Goal: Task Accomplishment & Management: Manage account settings

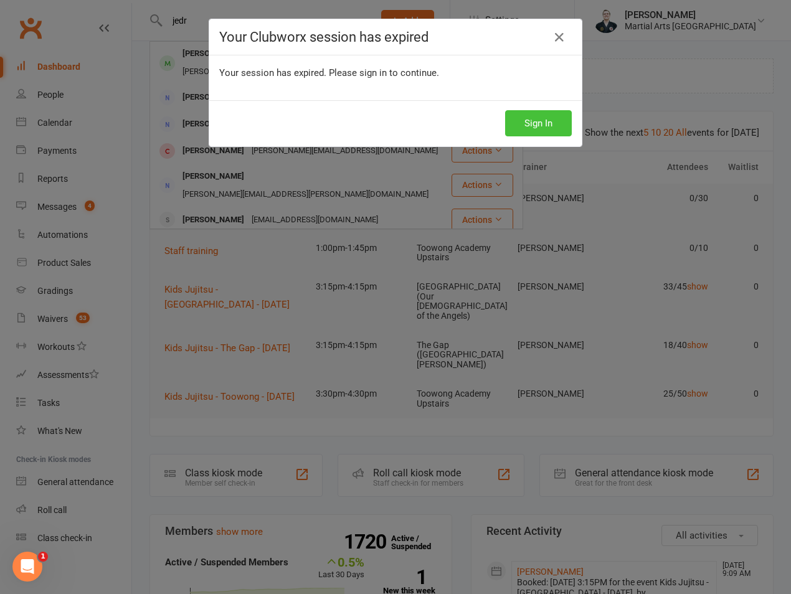
click at [545, 126] on button "Sign In" at bounding box center [538, 123] width 67 height 26
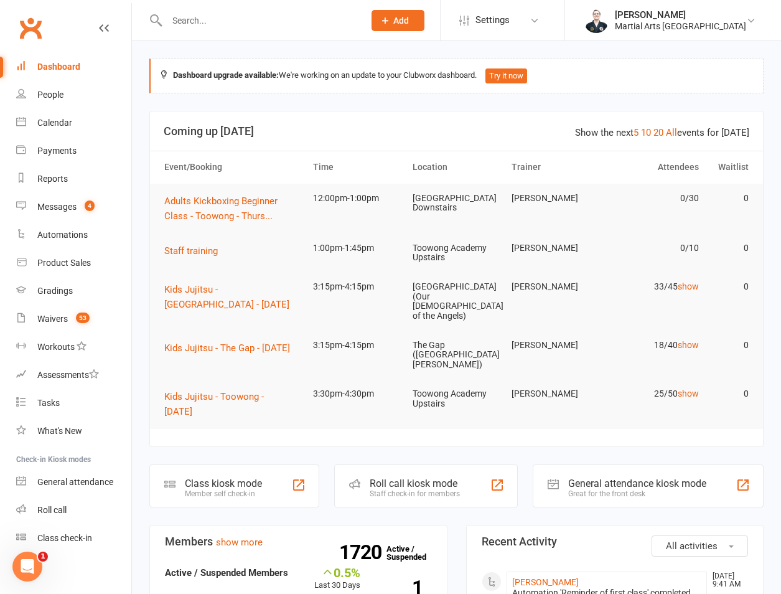
click at [207, 7] on div at bounding box center [252, 20] width 206 height 40
click at [207, 17] on input "text" at bounding box center [259, 20] width 192 height 17
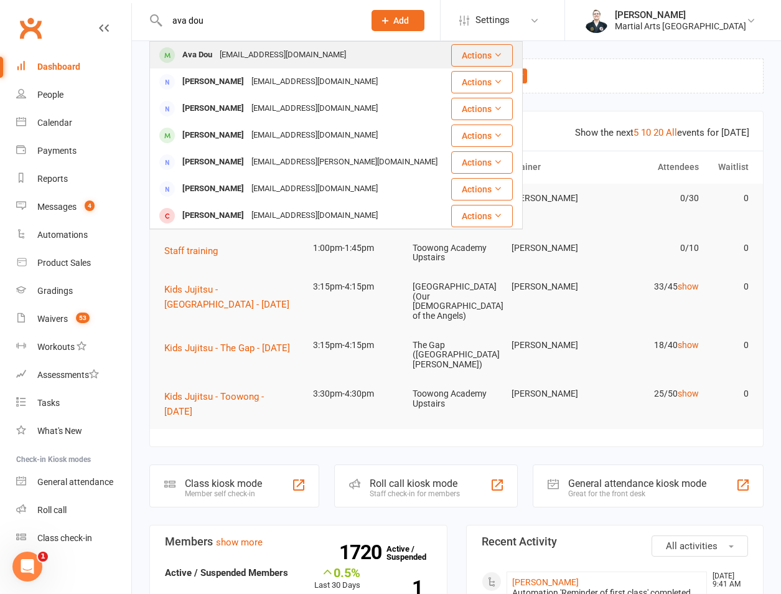
type input "ava dou"
click at [212, 54] on div "Ava Dou" at bounding box center [197, 55] width 37 height 18
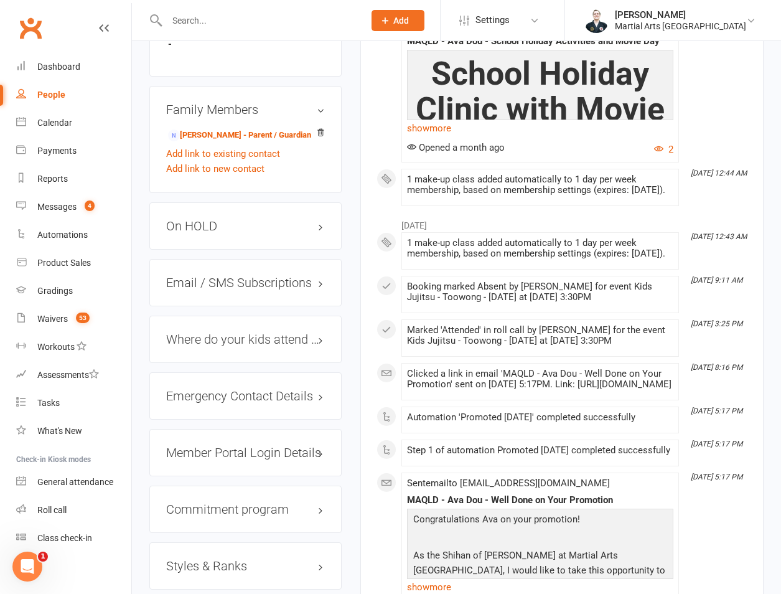
scroll to position [872, 0]
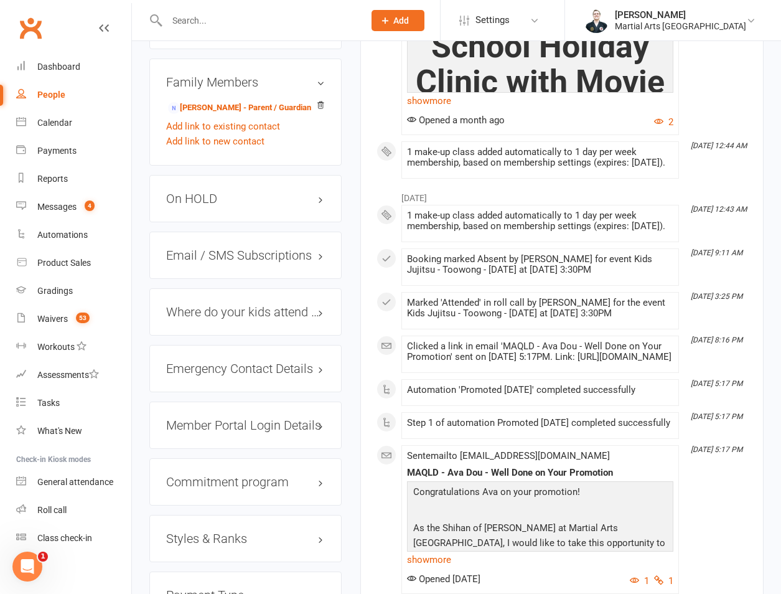
click at [209, 222] on div "On HOLD" at bounding box center [245, 198] width 192 height 47
click at [229, 205] on h3 "On HOLD" at bounding box center [245, 199] width 159 height 14
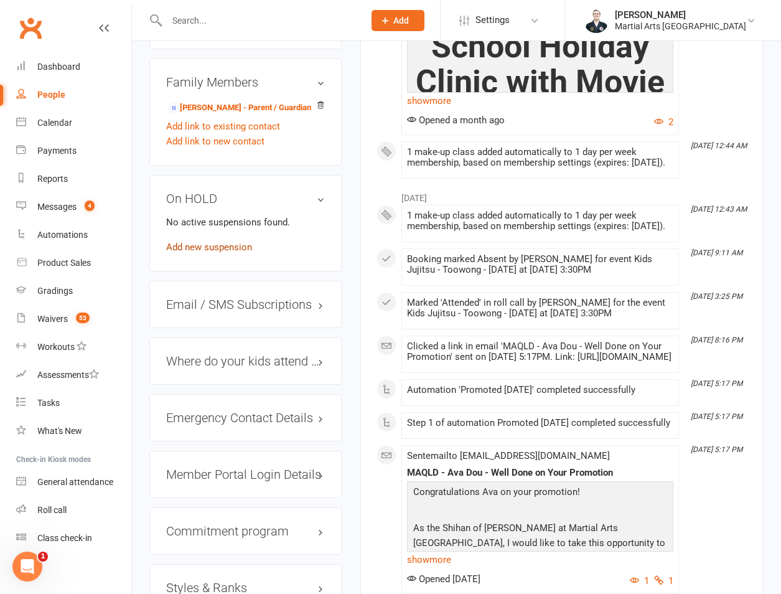
click at [201, 253] on link "Add new suspension" at bounding box center [209, 247] width 86 height 11
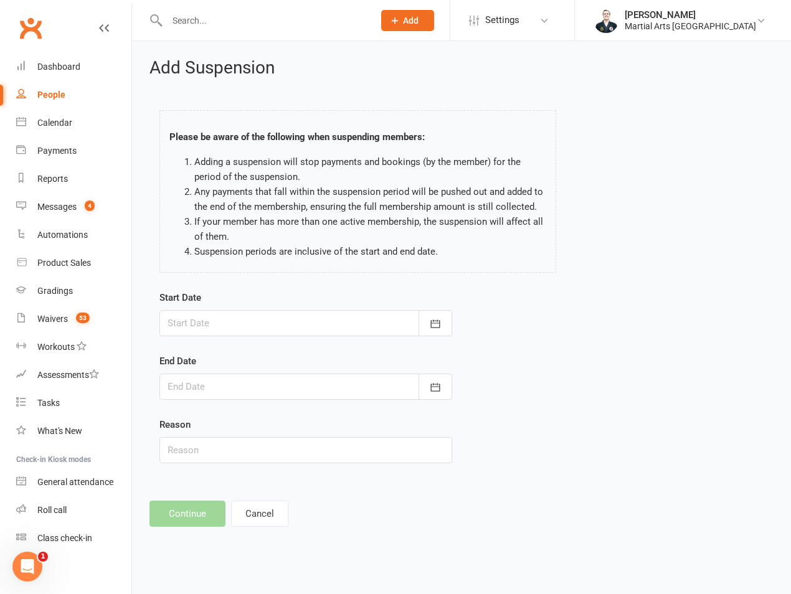
click at [216, 325] on div at bounding box center [305, 323] width 293 height 26
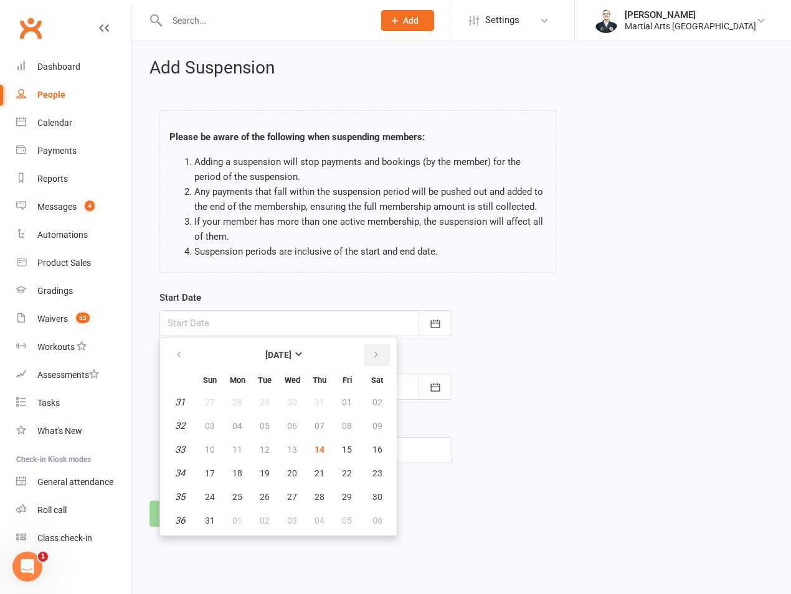
click at [372, 359] on icon "button" at bounding box center [376, 355] width 9 height 10
click at [235, 450] on span "15" at bounding box center [237, 450] width 10 height 10
type input "[DATE]"
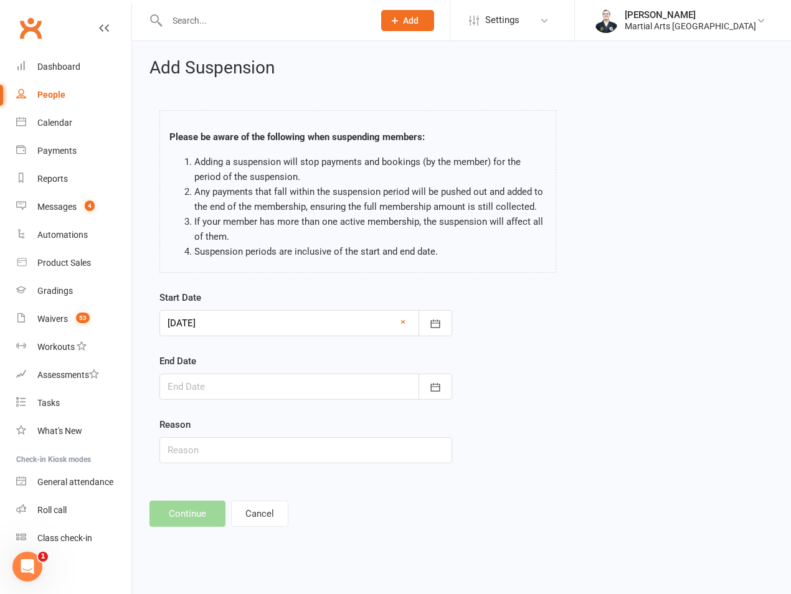
click at [253, 381] on div at bounding box center [305, 387] width 293 height 26
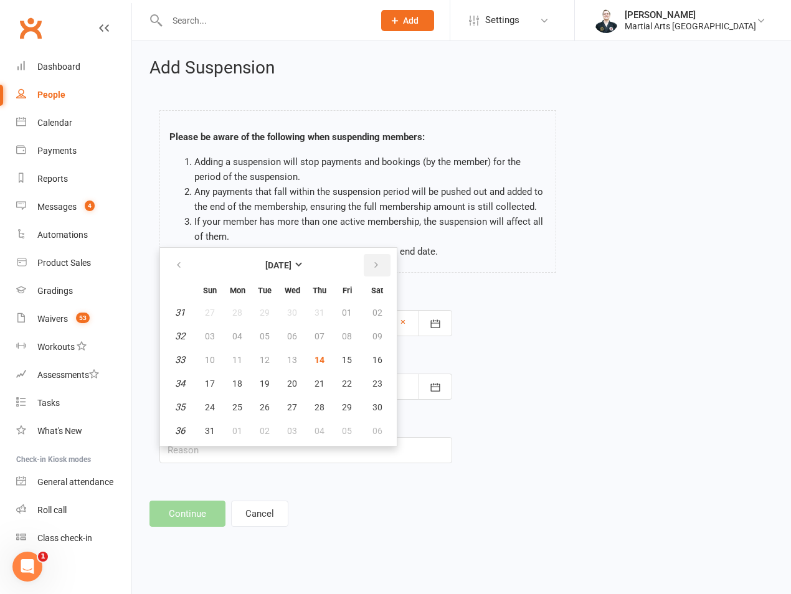
click at [373, 265] on icon "button" at bounding box center [376, 265] width 9 height 10
click at [207, 344] on button "05" at bounding box center [210, 336] width 26 height 22
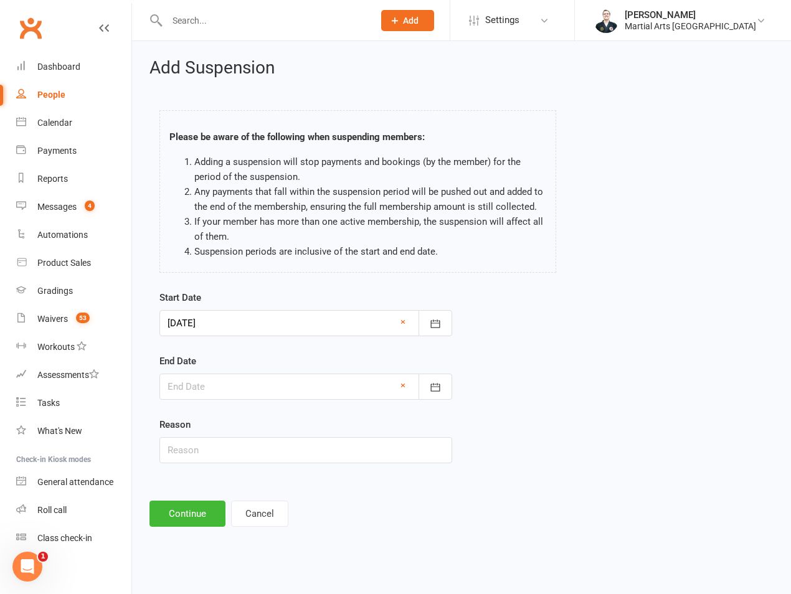
type input "[DATE]"
click at [212, 461] on input "text" at bounding box center [305, 450] width 293 height 26
type input "on hold"
click at [188, 517] on button "Continue" at bounding box center [187, 514] width 76 height 26
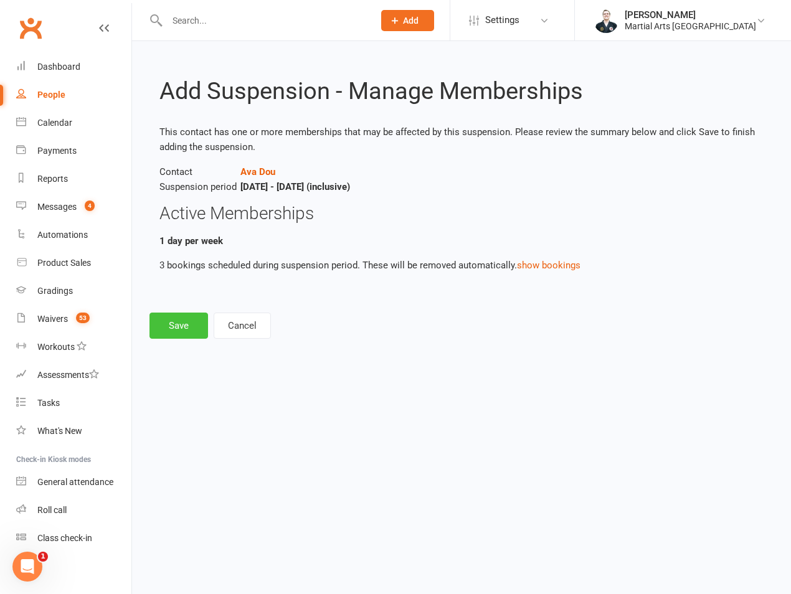
click at [186, 333] on button "Save" at bounding box center [178, 326] width 59 height 26
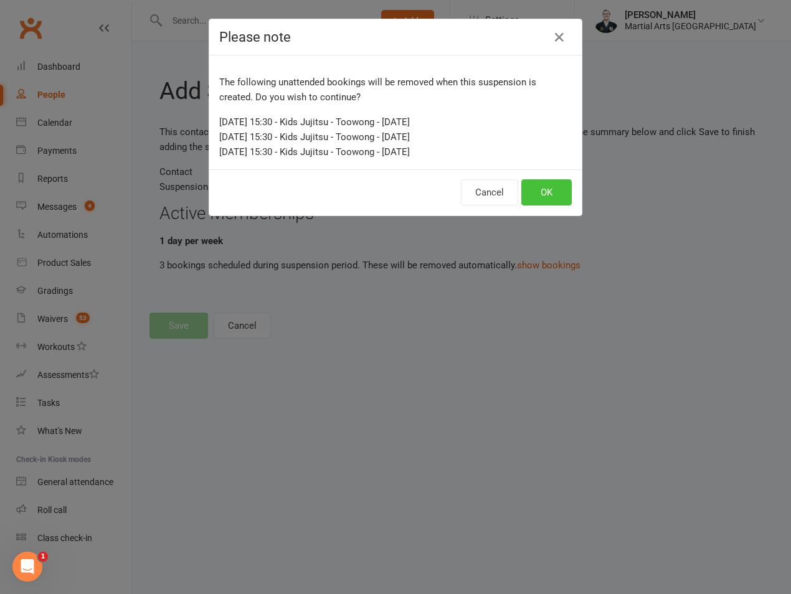
click at [532, 191] on button "OK" at bounding box center [546, 192] width 50 height 26
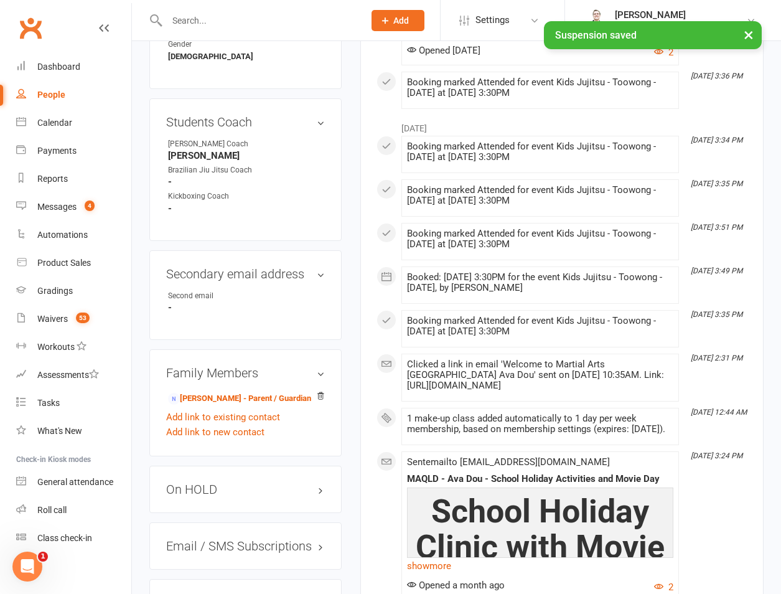
scroll to position [872, 0]
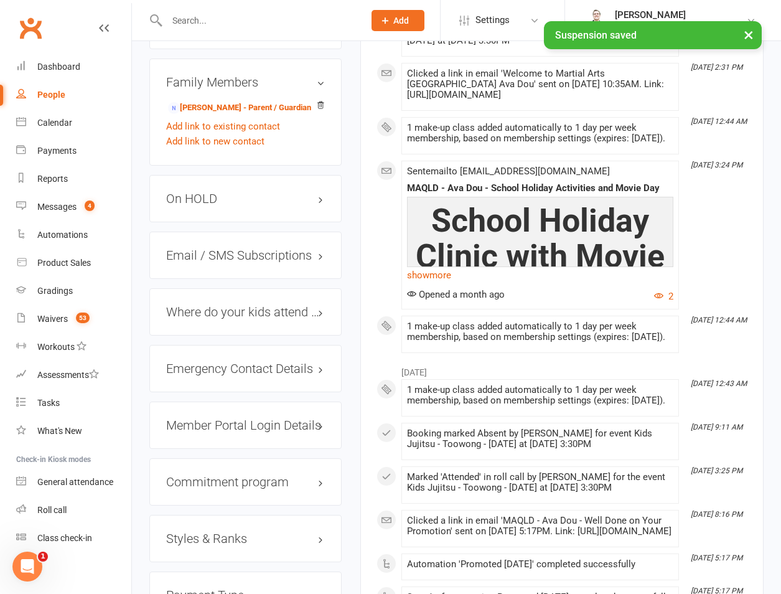
click at [212, 205] on h3 "On HOLD" at bounding box center [245, 199] width 159 height 14
click at [203, 231] on strong "[DATE] - [DATE]" at bounding box center [243, 224] width 151 height 13
click at [190, 263] on div "[DATE] - [DATE] on hold Add new suspension" at bounding box center [245, 239] width 159 height 49
click at [192, 280] on div "On HOLD [DATE] - [DATE] on hold Add new suspension" at bounding box center [245, 227] width 192 height 105
click at [197, 261] on link "Add new suspension" at bounding box center [209, 255] width 86 height 11
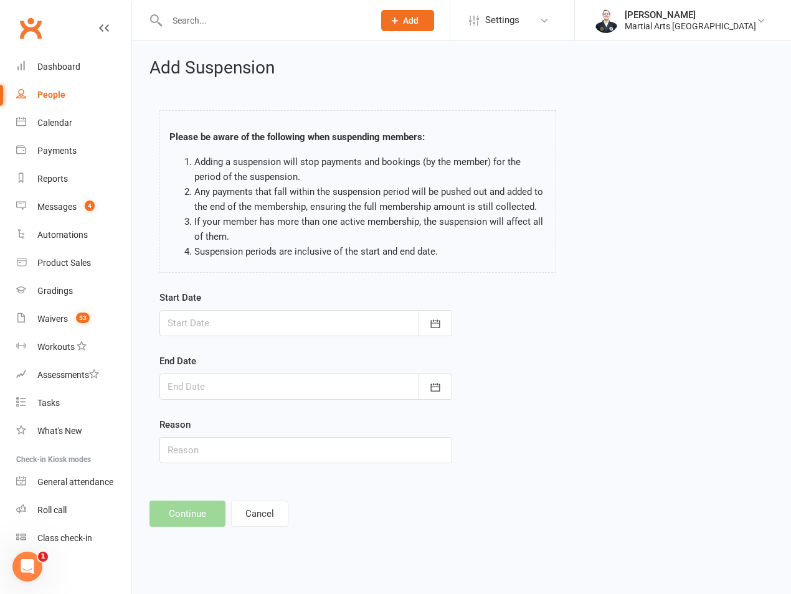
click at [209, 323] on div at bounding box center [305, 323] width 293 height 26
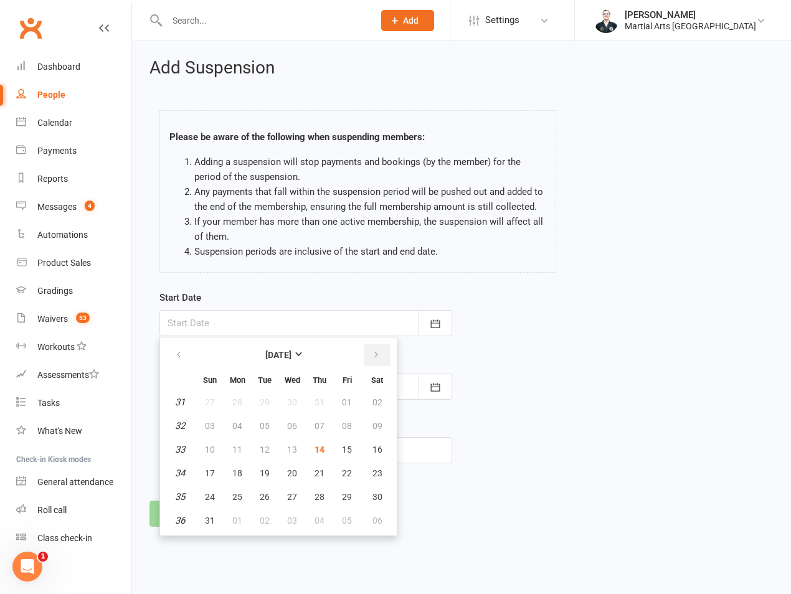
click at [372, 351] on icon "button" at bounding box center [376, 355] width 9 height 10
click at [356, 402] on button "05" at bounding box center [347, 402] width 26 height 22
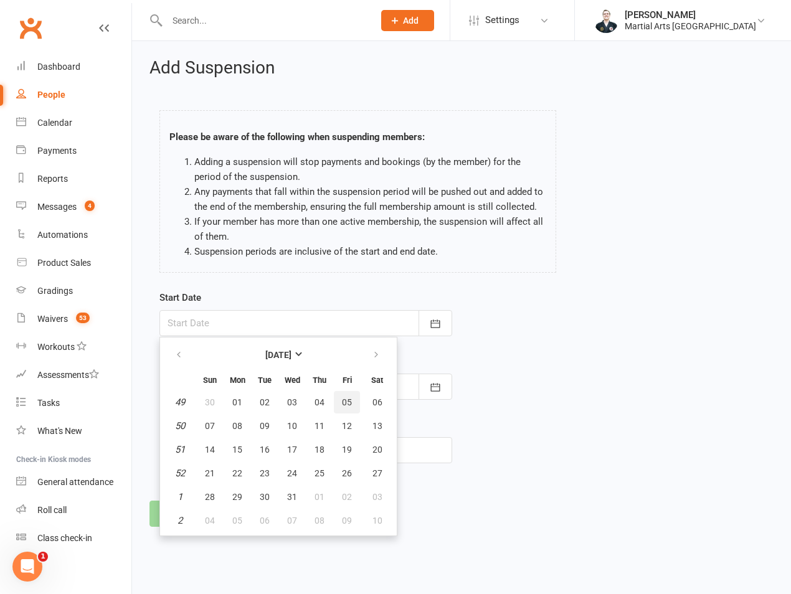
type input "[DATE]"
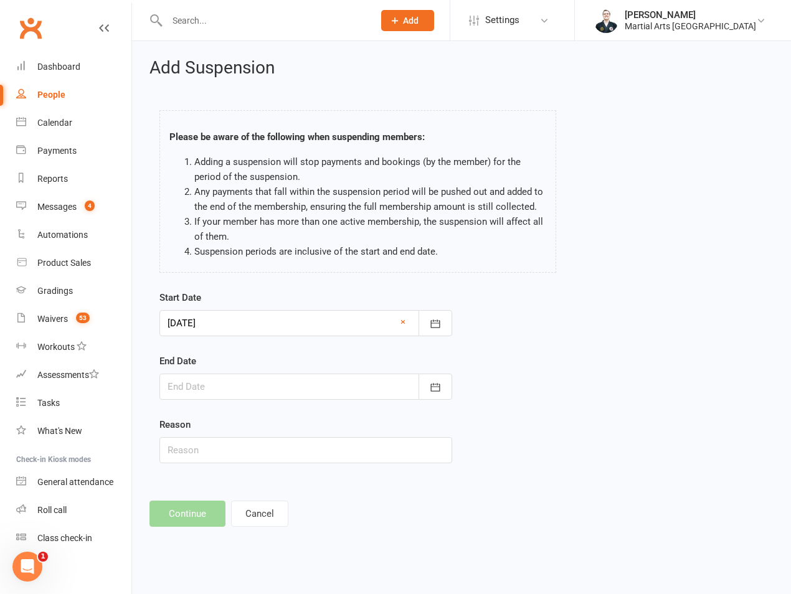
click at [267, 379] on div at bounding box center [305, 387] width 293 height 26
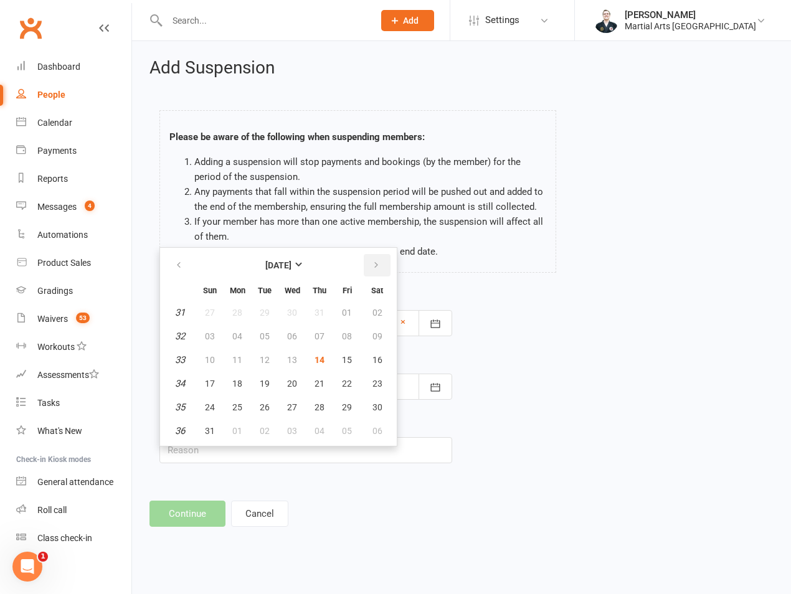
click at [375, 262] on icon "button" at bounding box center [376, 265] width 9 height 10
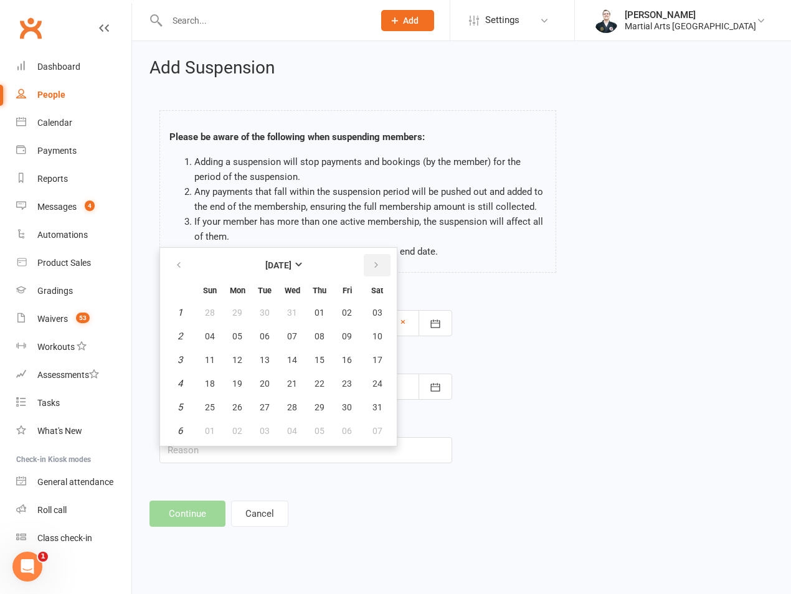
click at [375, 262] on icon "button" at bounding box center [376, 265] width 9 height 10
click at [182, 273] on button "button" at bounding box center [179, 265] width 27 height 22
click at [210, 405] on span "25" at bounding box center [210, 407] width 10 height 10
type input "[DATE]"
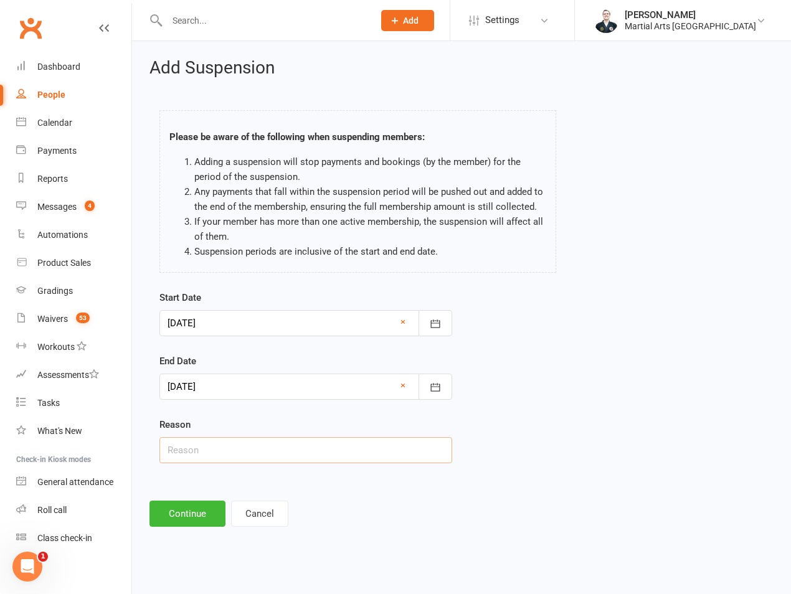
click at [209, 437] on input "text" at bounding box center [305, 450] width 293 height 26
type input "on hold"
click at [181, 512] on button "Continue" at bounding box center [187, 514] width 76 height 26
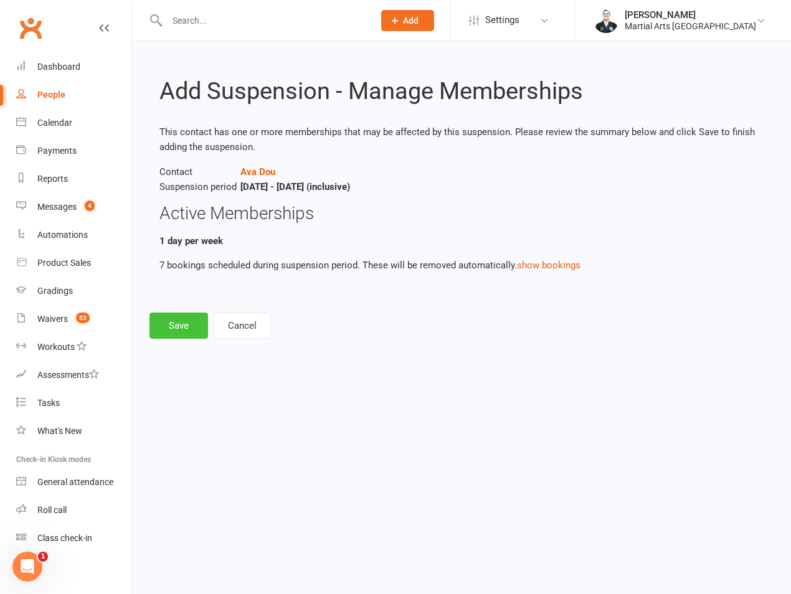
click at [181, 321] on button "Save" at bounding box center [178, 326] width 59 height 26
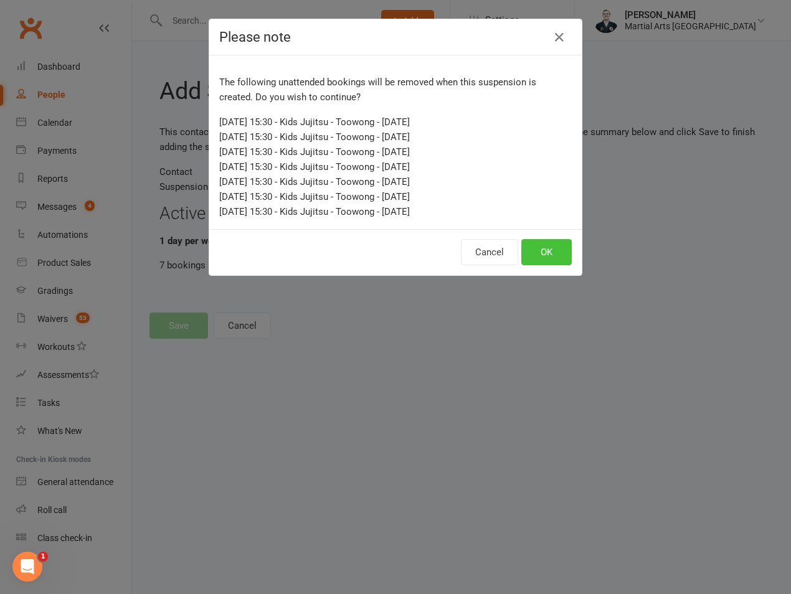
click at [562, 243] on button "OK" at bounding box center [546, 252] width 50 height 26
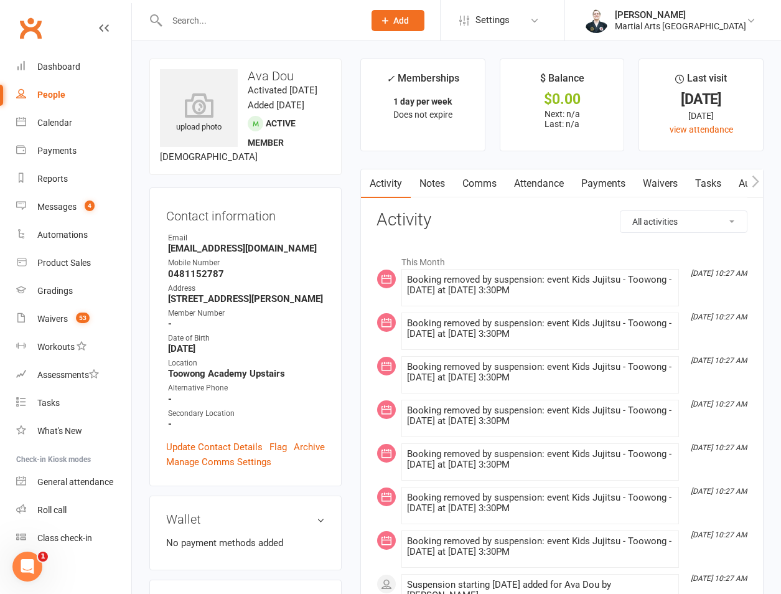
click at [205, 28] on input "text" at bounding box center [259, 20] width 192 height 17
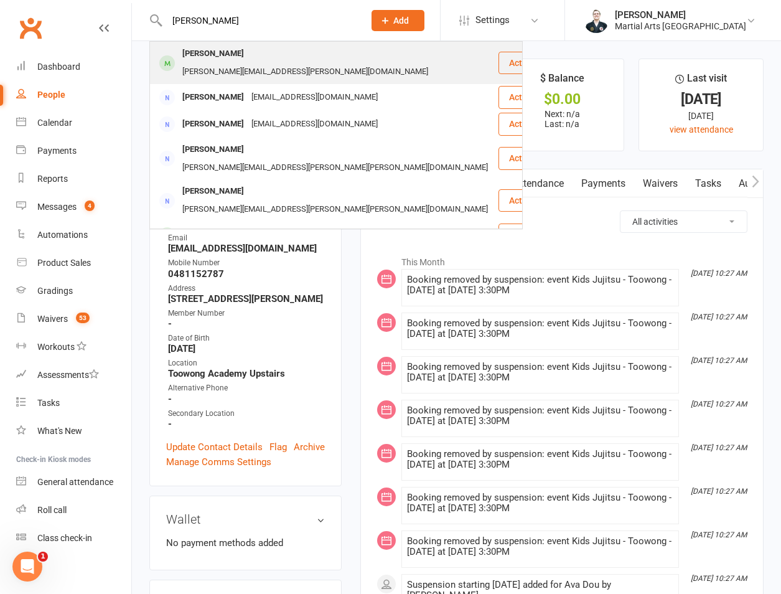
type input "[PERSON_NAME]"
click at [231, 45] on div "[PERSON_NAME] [PERSON_NAME][EMAIL_ADDRESS][PERSON_NAME][DOMAIN_NAME]" at bounding box center [324, 62] width 347 height 41
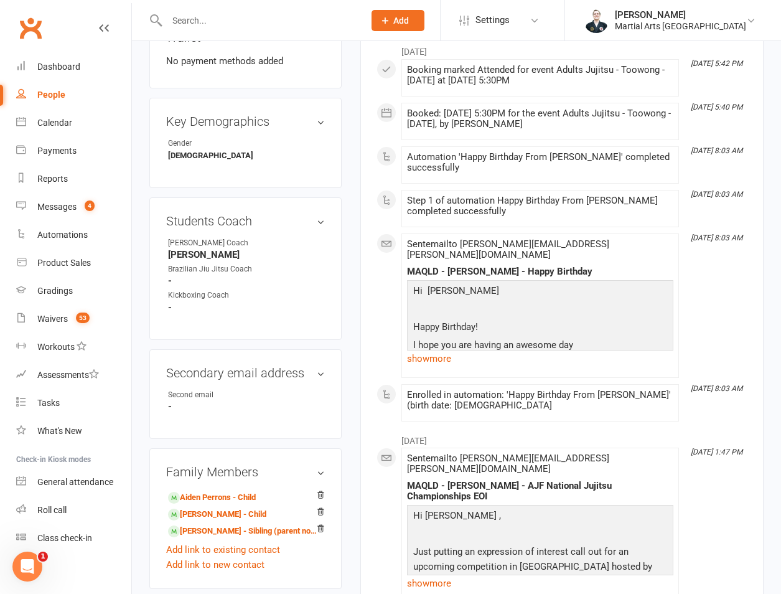
scroll to position [872, 0]
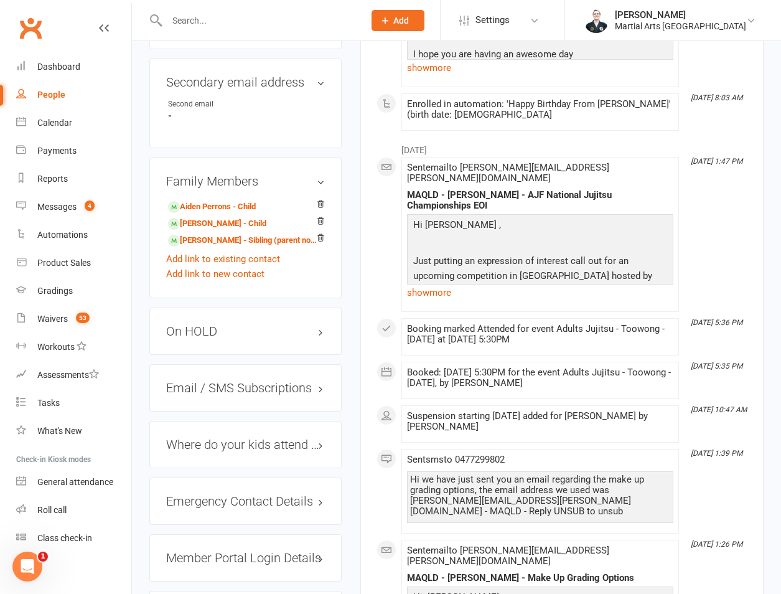
click at [216, 324] on h3 "On HOLD" at bounding box center [245, 331] width 159 height 14
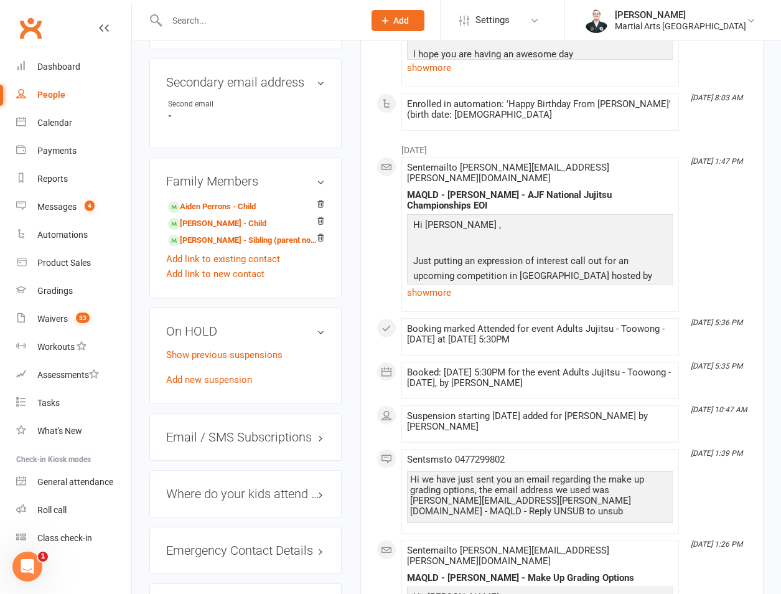
click at [199, 347] on div "Show previous suspensions Add new suspension" at bounding box center [245, 367] width 159 height 40
click at [192, 374] on link "Add new suspension" at bounding box center [209, 379] width 86 height 11
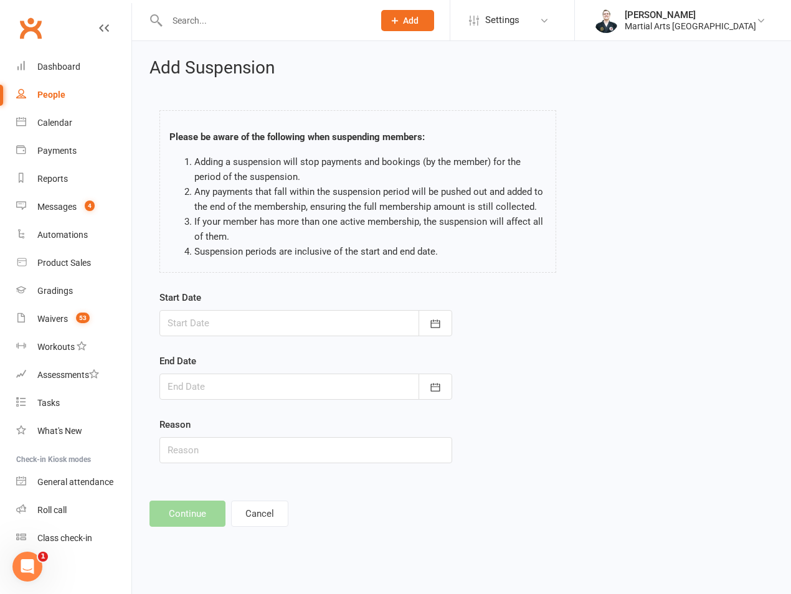
click at [205, 331] on div at bounding box center [305, 323] width 293 height 26
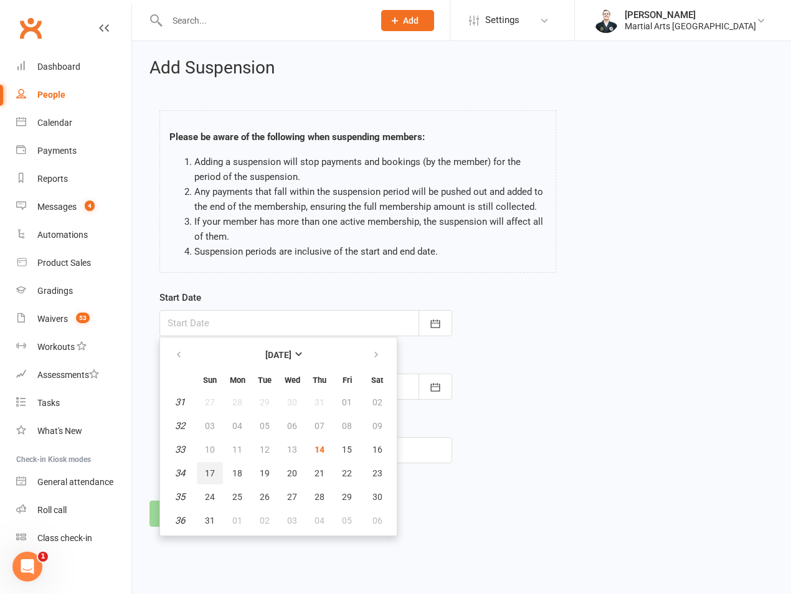
click at [222, 474] on button "17" at bounding box center [210, 473] width 26 height 22
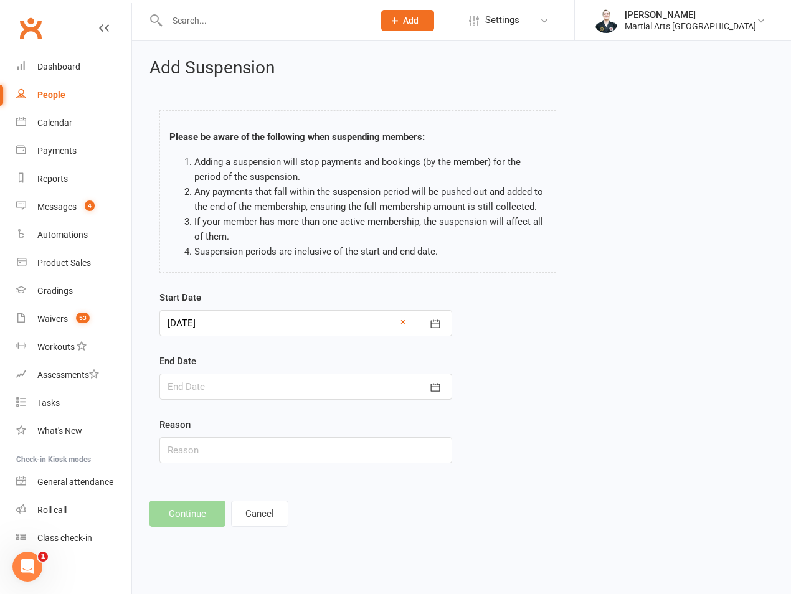
click at [224, 325] on div at bounding box center [305, 323] width 293 height 26
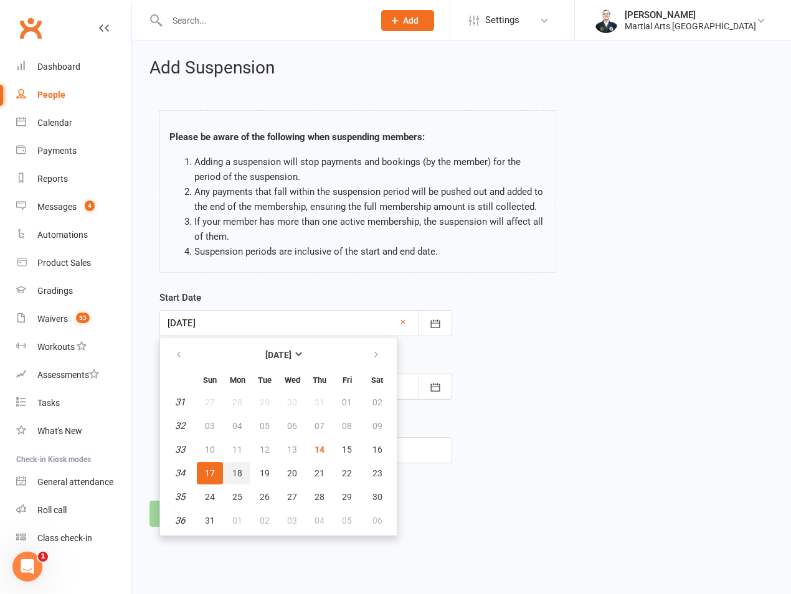
click at [231, 474] on button "18" at bounding box center [237, 473] width 26 height 22
type input "[DATE]"
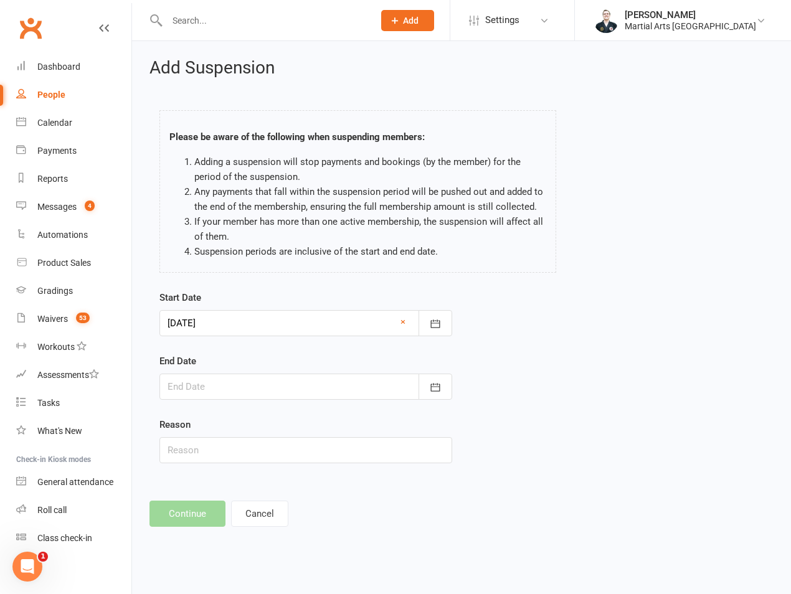
click at [231, 403] on form "Start Date [DATE] [DATE] Sun Mon Tue Wed Thu Fri Sat 31 27 28 29 30 31 01 02 32…" at bounding box center [305, 376] width 293 height 173
click at [231, 392] on div at bounding box center [305, 387] width 293 height 26
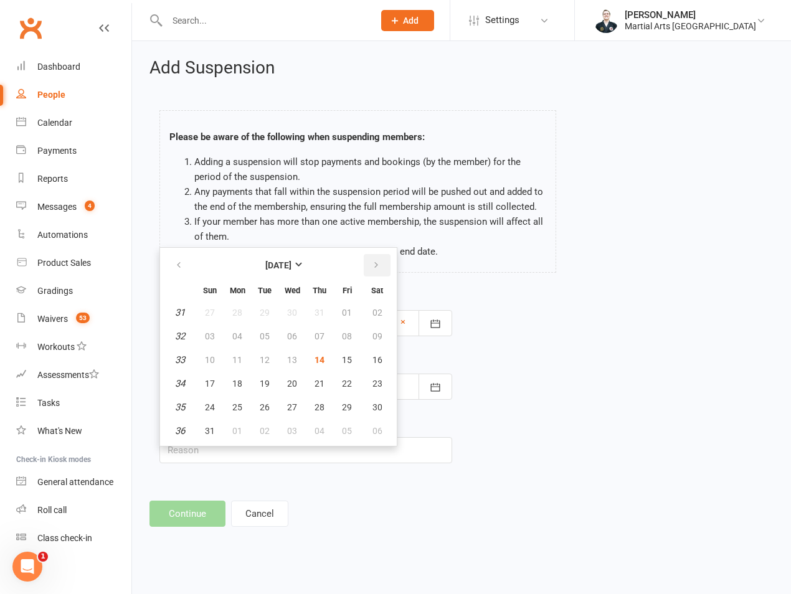
click at [384, 254] on button "button" at bounding box center [377, 265] width 27 height 22
click at [212, 342] on button "07" at bounding box center [210, 336] width 26 height 22
type input "[DATE]"
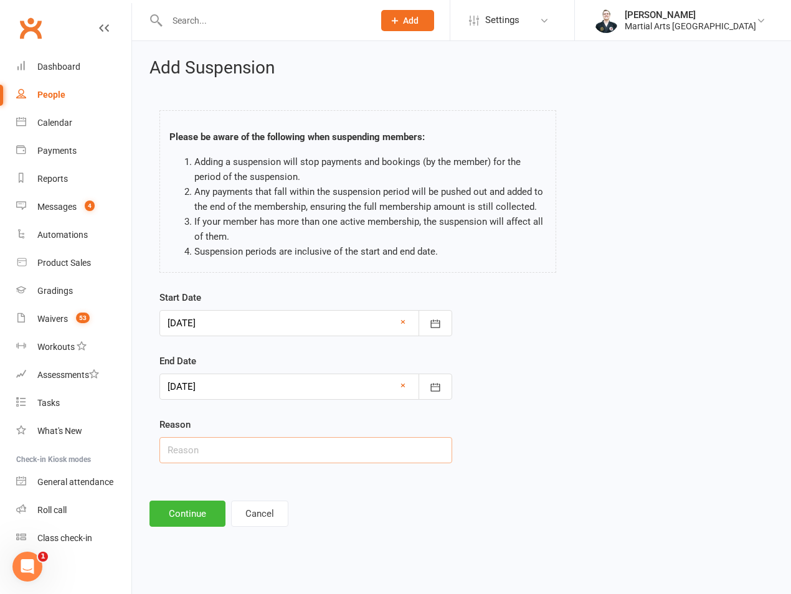
click at [212, 441] on input "text" at bounding box center [305, 450] width 293 height 26
type input "on hold"
click at [201, 508] on button "Continue" at bounding box center [187, 514] width 76 height 26
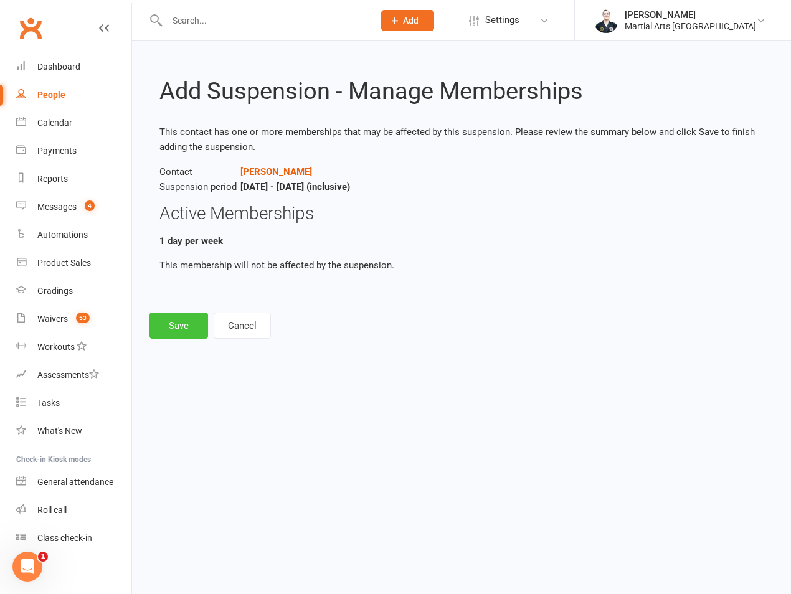
click at [188, 323] on button "Save" at bounding box center [178, 326] width 59 height 26
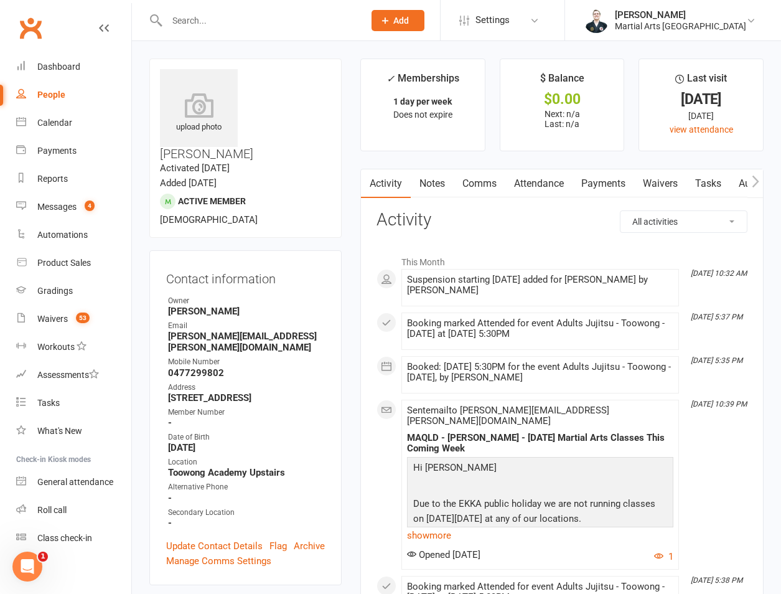
click at [235, 17] on input "text" at bounding box center [259, 20] width 192 height 17
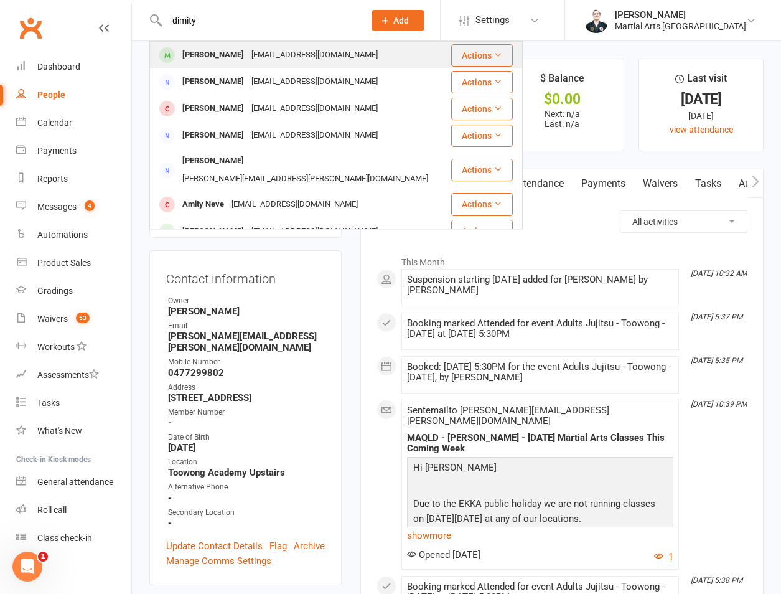
type input "dimity"
click at [229, 50] on div "[PERSON_NAME]" at bounding box center [213, 55] width 69 height 18
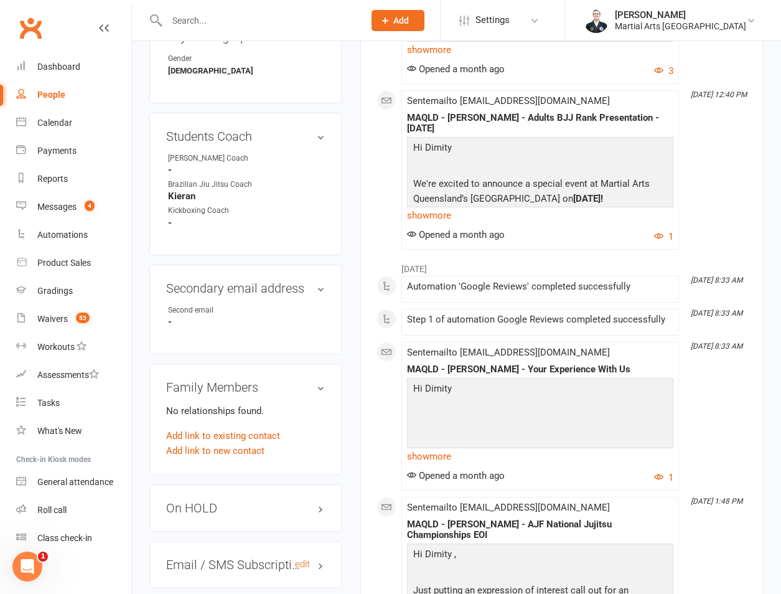
scroll to position [872, 0]
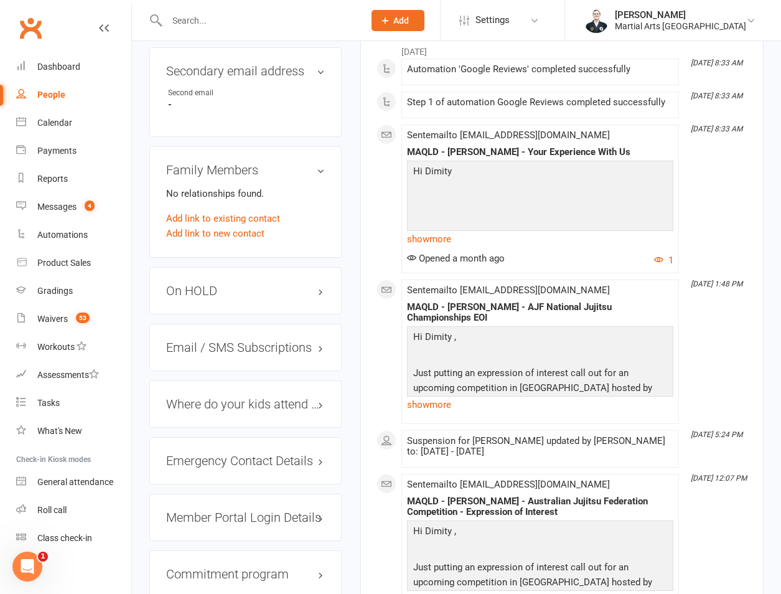
click at [210, 284] on h3 "On HOLD" at bounding box center [245, 291] width 159 height 14
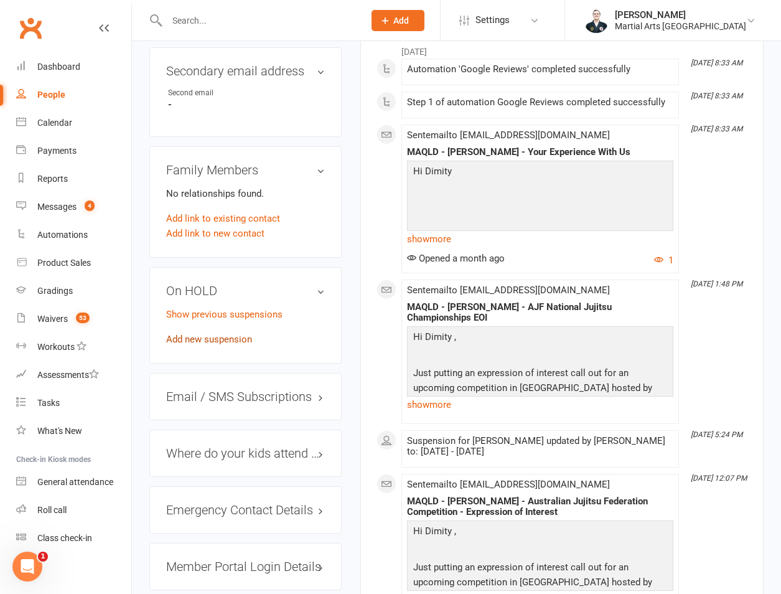
click at [194, 334] on link "Add new suspension" at bounding box center [209, 339] width 86 height 11
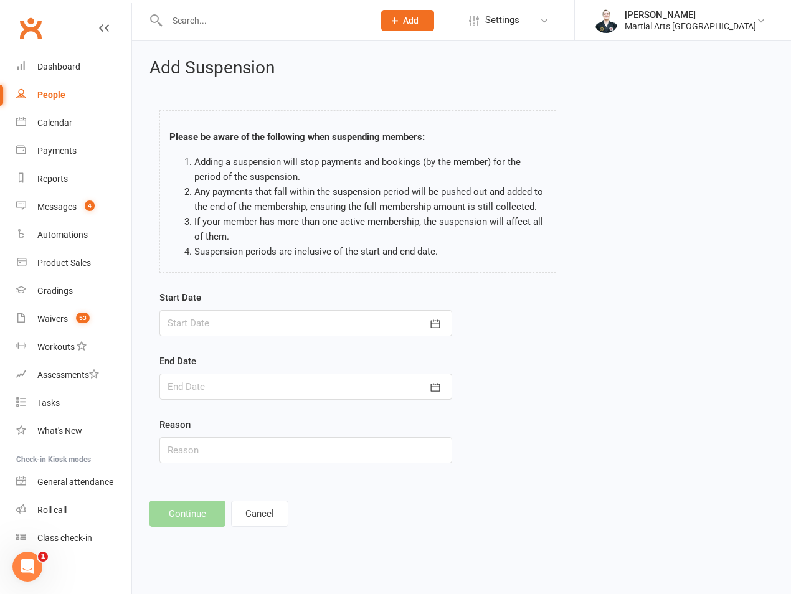
click at [259, 323] on div at bounding box center [305, 323] width 293 height 26
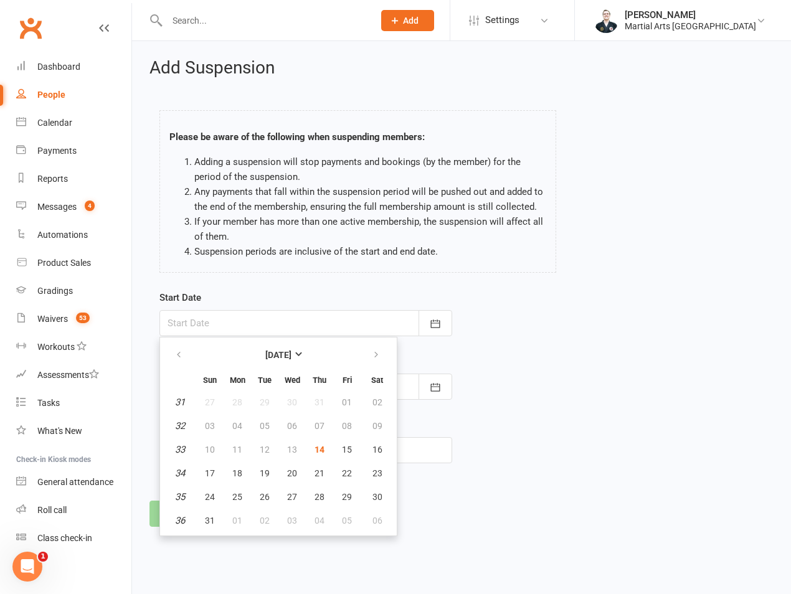
drag, startPoint x: 380, startPoint y: 181, endPoint x: 343, endPoint y: 252, distance: 80.2
click at [380, 181] on li "Adding a suspension will stop payments and bookings (by the member) for the per…" at bounding box center [370, 169] width 352 height 30
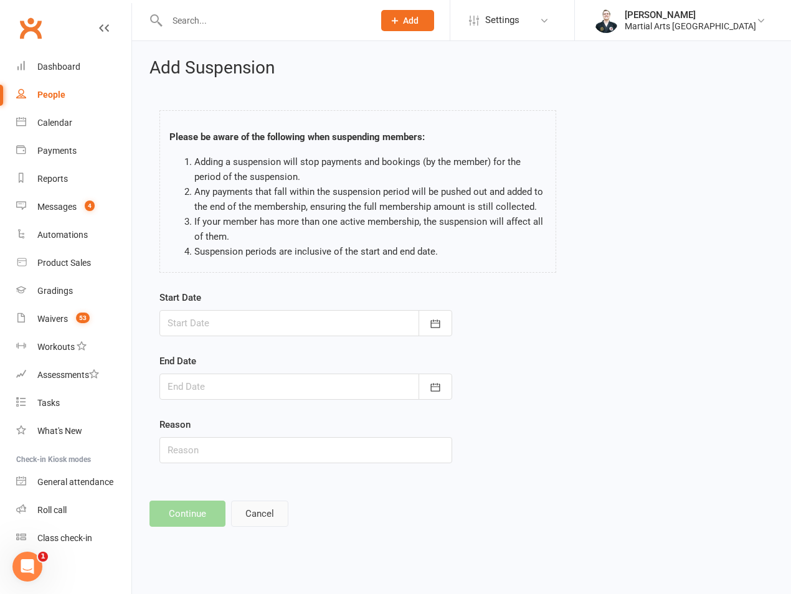
click at [265, 503] on button "Cancel" at bounding box center [259, 514] width 57 height 26
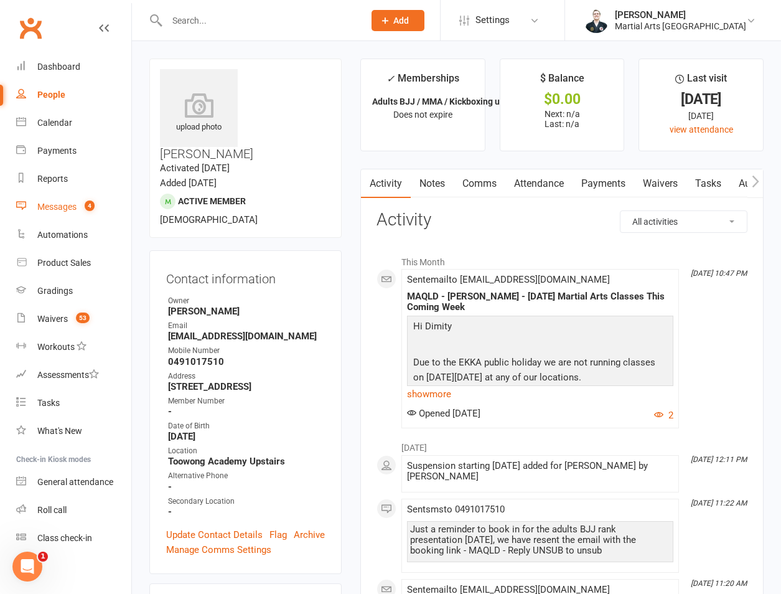
click at [70, 205] on div "Messages" at bounding box center [56, 207] width 39 height 10
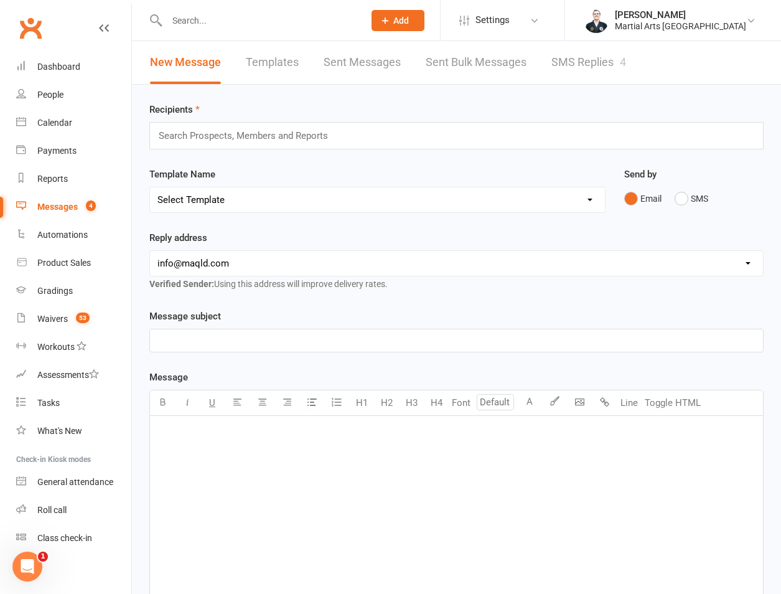
click at [612, 67] on link "SMS Replies 4" at bounding box center [589, 62] width 75 height 43
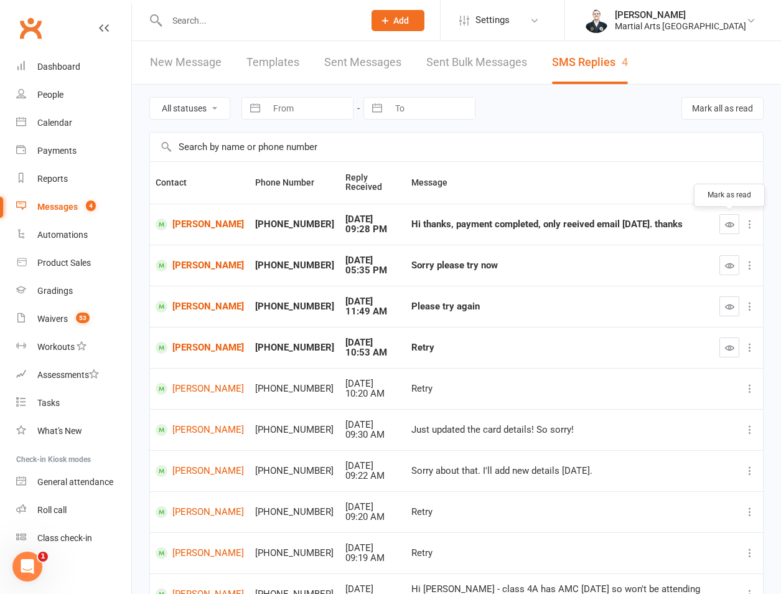
click at [739, 224] on button "button" at bounding box center [730, 224] width 20 height 20
click at [732, 267] on icon "button" at bounding box center [729, 265] width 9 height 9
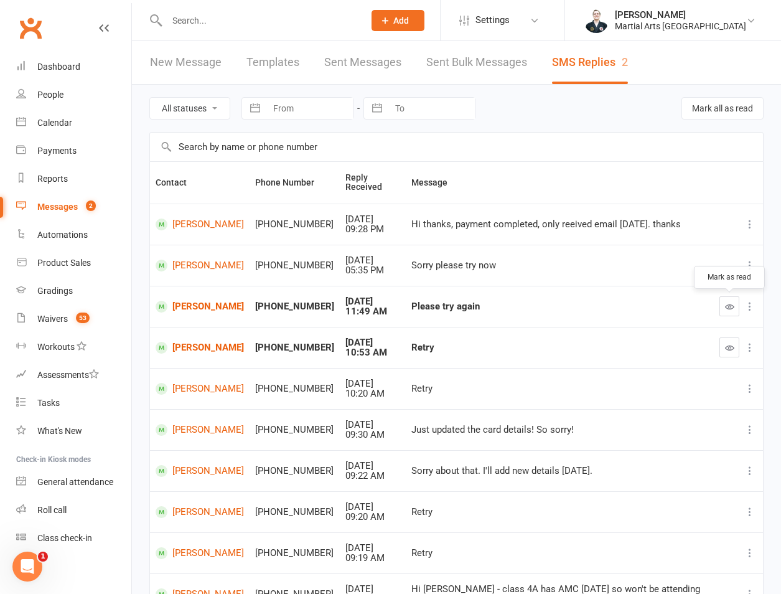
click at [728, 306] on icon "button" at bounding box center [729, 306] width 9 height 9
click at [272, 24] on input "text" at bounding box center [259, 20] width 192 height 17
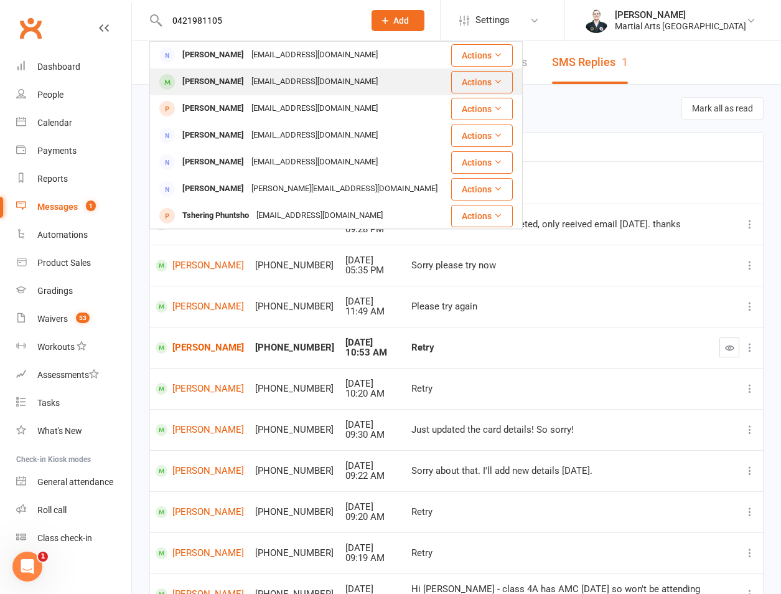
type input "0421981105"
click at [248, 80] on div "[EMAIL_ADDRESS][DOMAIN_NAME]" at bounding box center [315, 82] width 134 height 18
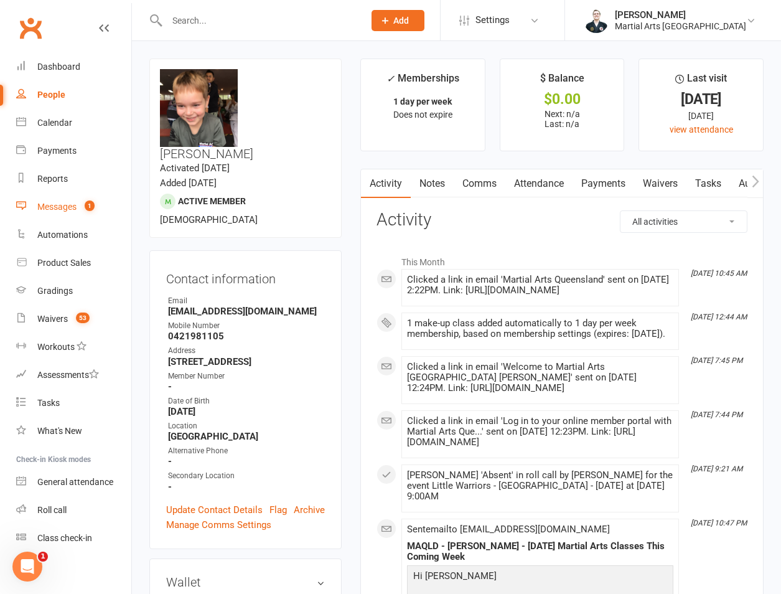
click at [68, 215] on link "Messages 1" at bounding box center [73, 207] width 115 height 28
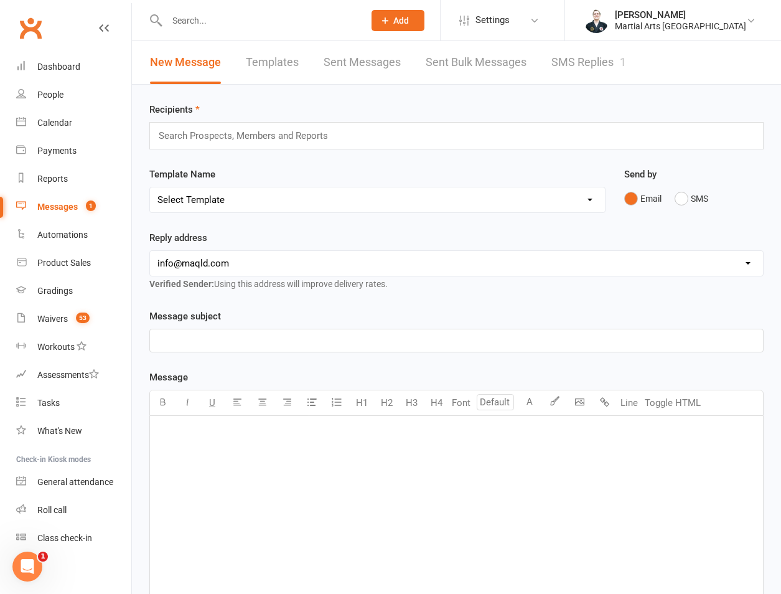
click at [593, 58] on link "SMS Replies 1" at bounding box center [589, 62] width 75 height 43
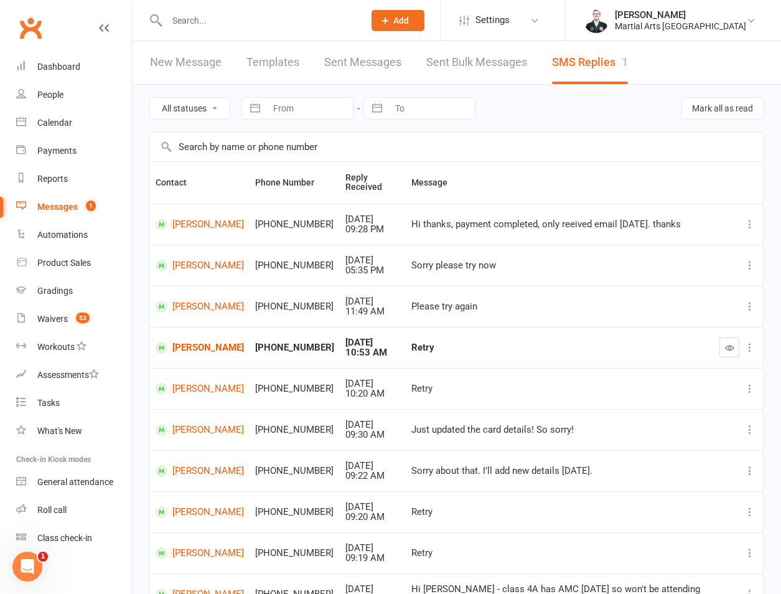
click at [741, 347] on div at bounding box center [739, 347] width 38 height 20
click at [715, 347] on td at bounding box center [738, 347] width 49 height 41
click at [726, 346] on icon "button" at bounding box center [729, 347] width 9 height 9
click at [190, 54] on link "New Message" at bounding box center [186, 62] width 72 height 43
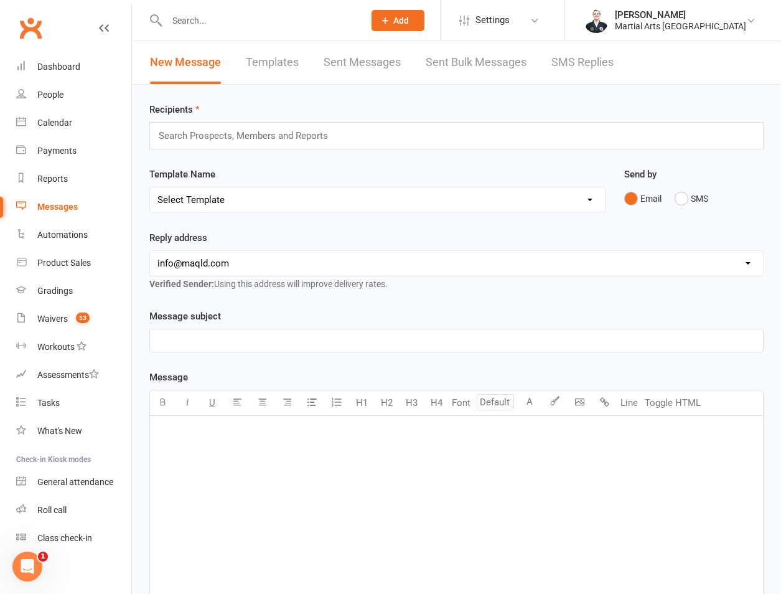
click at [196, 133] on input "text" at bounding box center [249, 136] width 182 height 16
drag, startPoint x: 227, startPoint y: 198, endPoint x: 227, endPoint y: 209, distance: 11.2
click at [227, 198] on select "Select Template [Email] Black Belt 1st degree [Email] Bushido Seminar [Email] K…" at bounding box center [377, 199] width 455 height 25
select select "27"
click at [150, 187] on select "Select Template [Email] Black Belt 1st degree [Email] Bushido Seminar [Email] K…" at bounding box center [377, 199] width 455 height 25
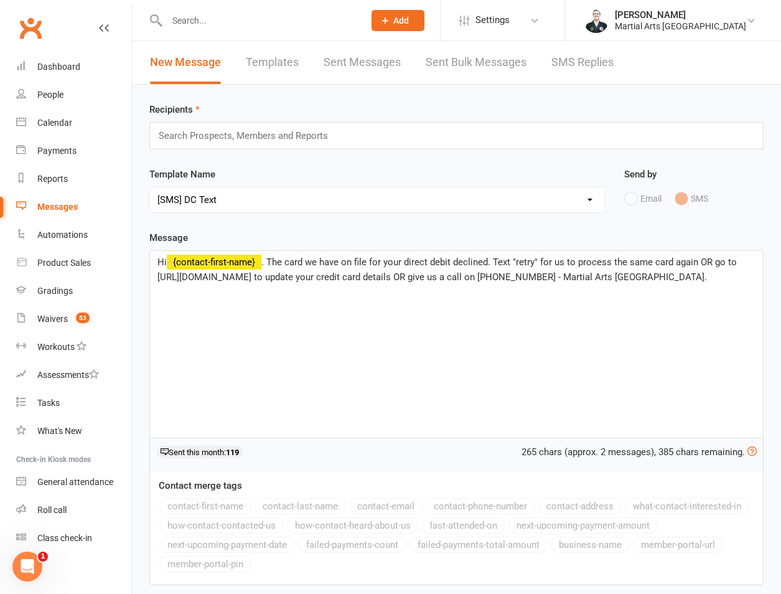
click at [240, 142] on input "text" at bounding box center [249, 136] width 182 height 16
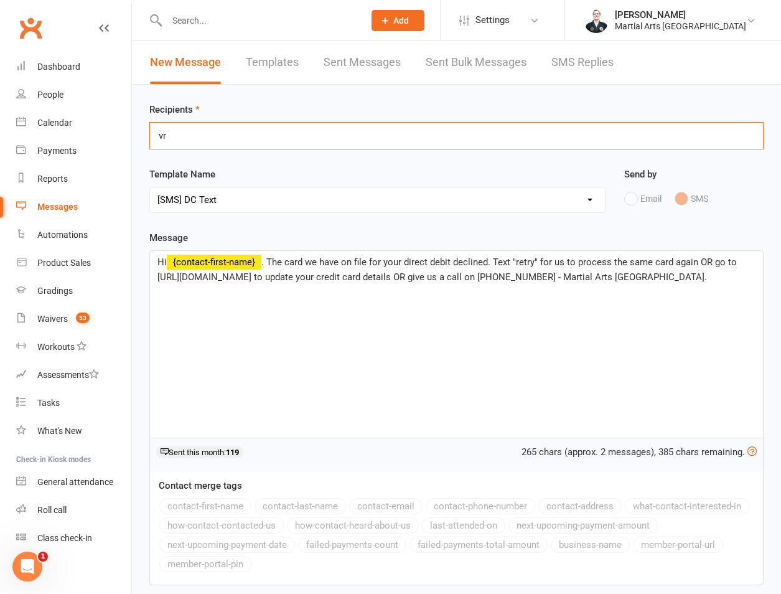
type input "v"
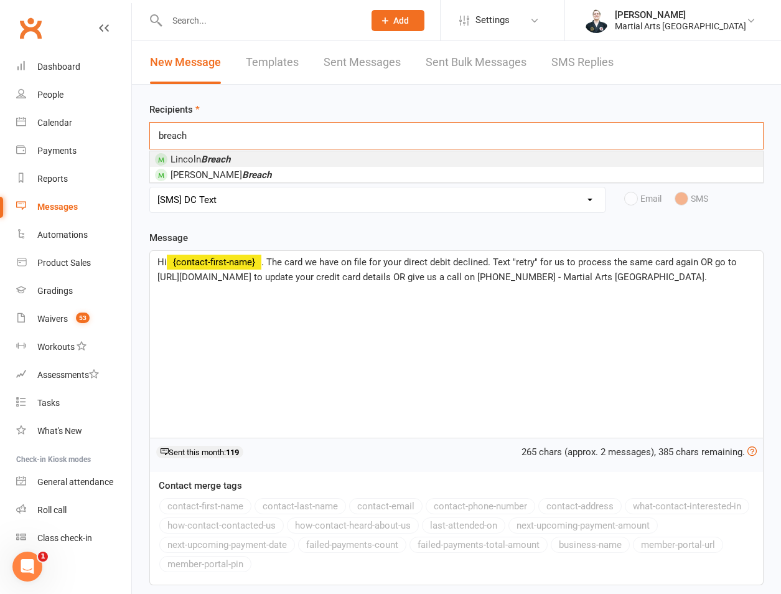
type input "breach"
click at [212, 157] on em "Breach" at bounding box center [215, 159] width 29 height 11
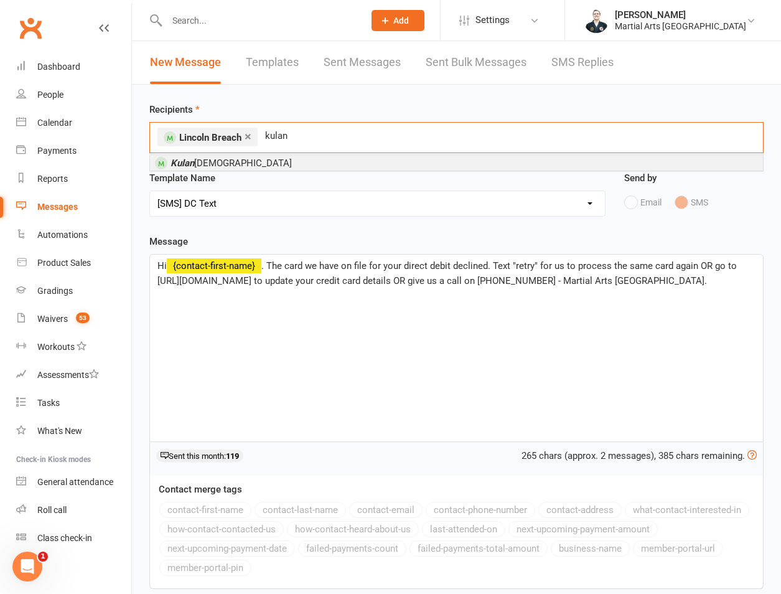
type input "kulan"
click at [184, 164] on em "Kulan" at bounding box center [183, 163] width 24 height 11
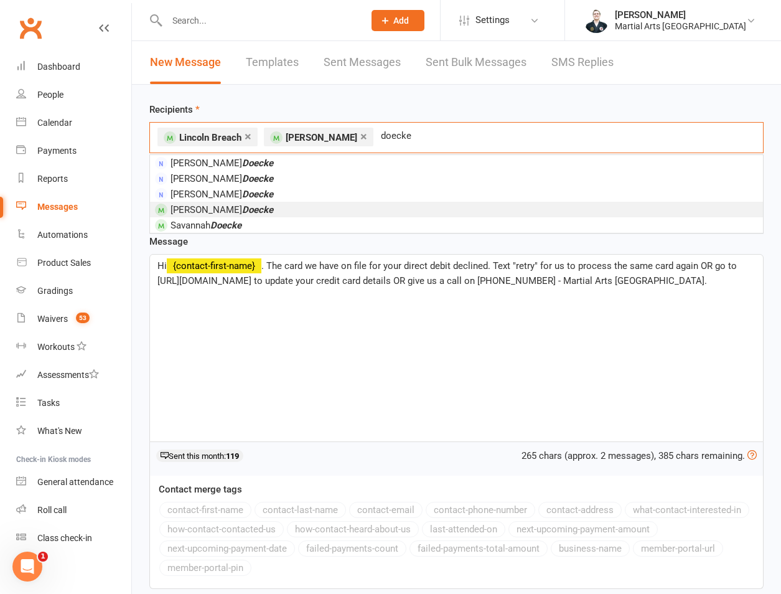
type input "doecke"
click at [242, 213] on em "Doecke" at bounding box center [257, 209] width 31 height 11
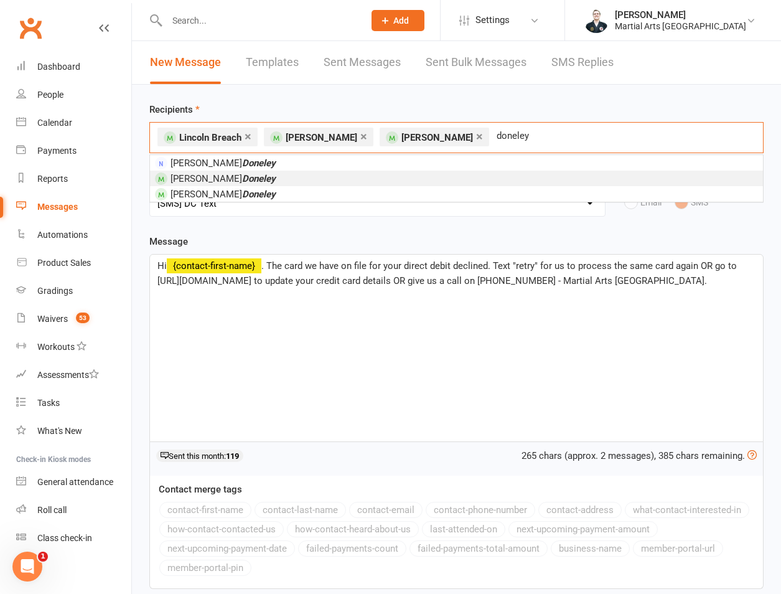
type input "doneley"
click at [242, 177] on em "Doneley" at bounding box center [259, 178] width 34 height 11
type input "[PERSON_NAME]"
click at [201, 181] on em "[PERSON_NAME]" at bounding box center [227, 178] width 72 height 11
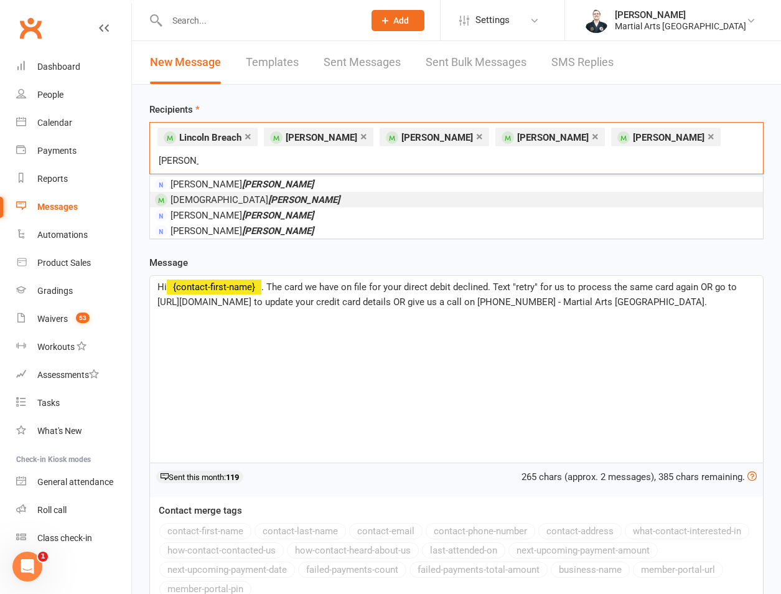
type input "[PERSON_NAME]"
click at [268, 194] on em "[PERSON_NAME]" at bounding box center [304, 199] width 72 height 11
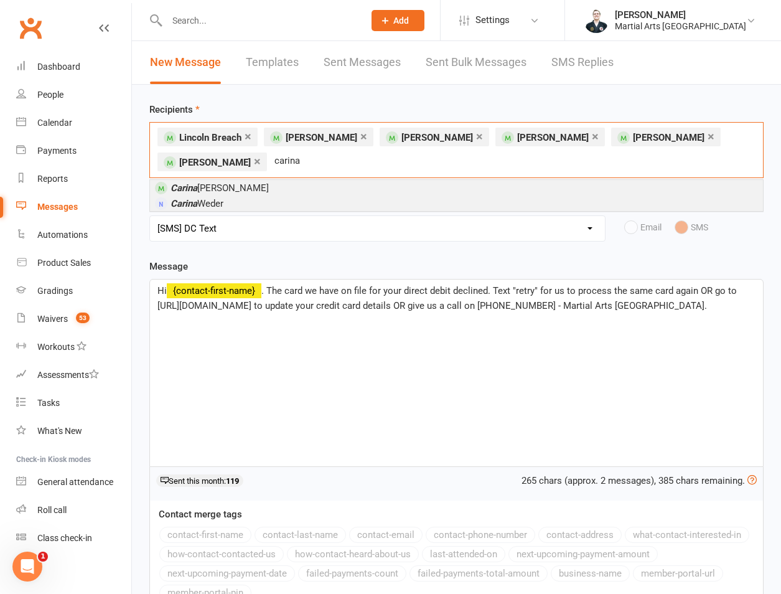
type input "carina"
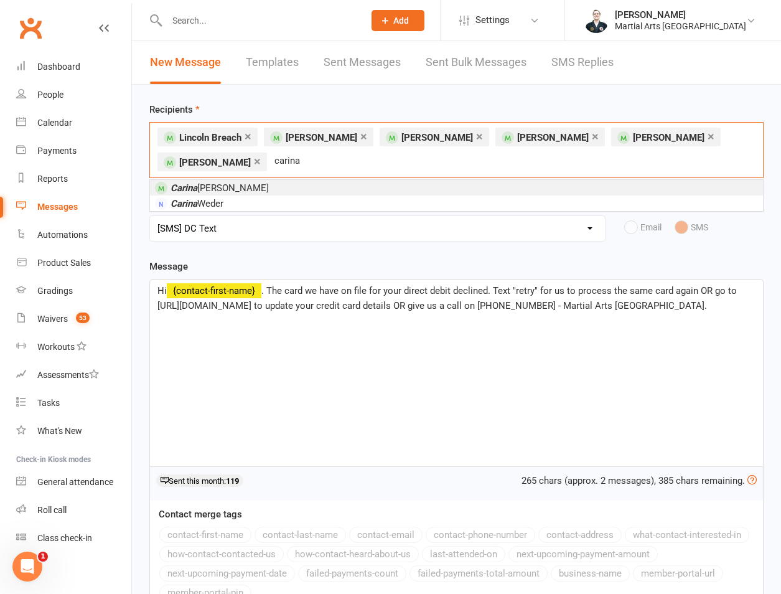
click at [210, 187] on span "[PERSON_NAME]" at bounding box center [220, 187] width 98 height 11
type input "[PERSON_NAME]"
click at [242, 187] on em "[PERSON_NAME]" at bounding box center [278, 187] width 72 height 11
type input "[PERSON_NAME]"
click at [210, 187] on em "[PERSON_NAME]" at bounding box center [207, 187] width 72 height 11
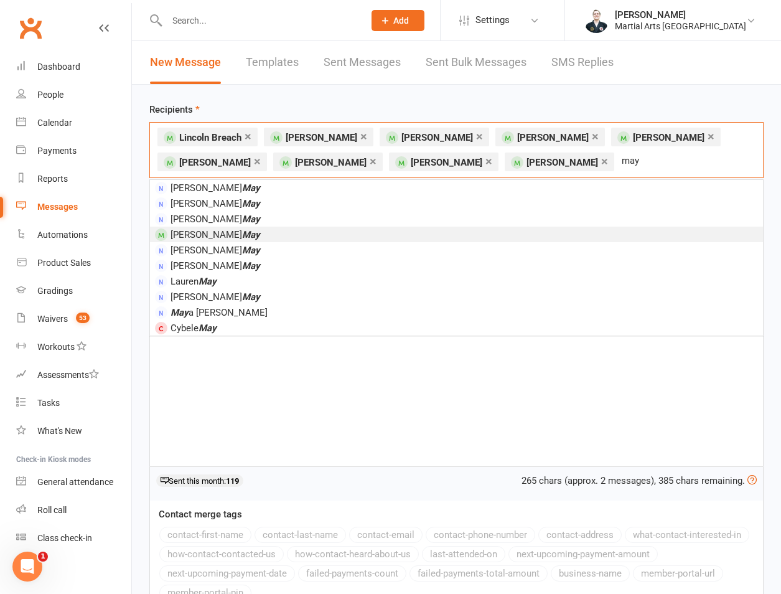
type input "may"
click at [242, 237] on em "May" at bounding box center [251, 234] width 18 height 11
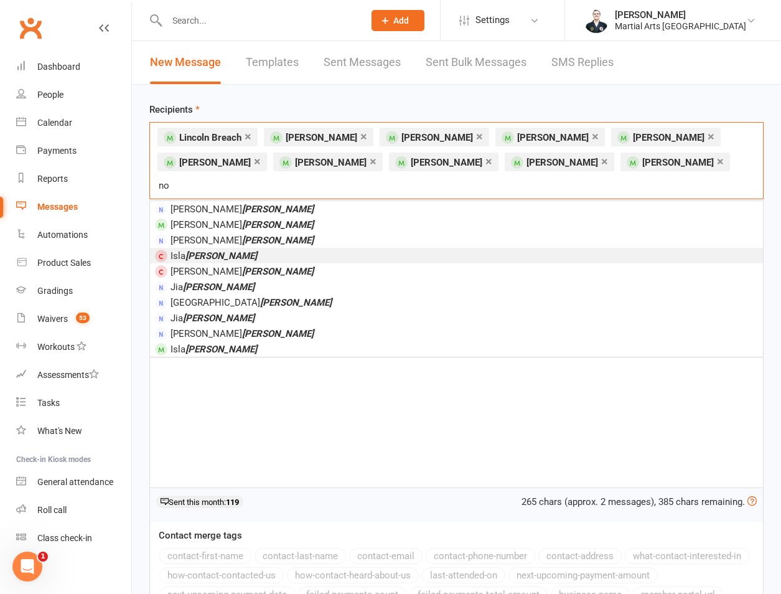
type input "n"
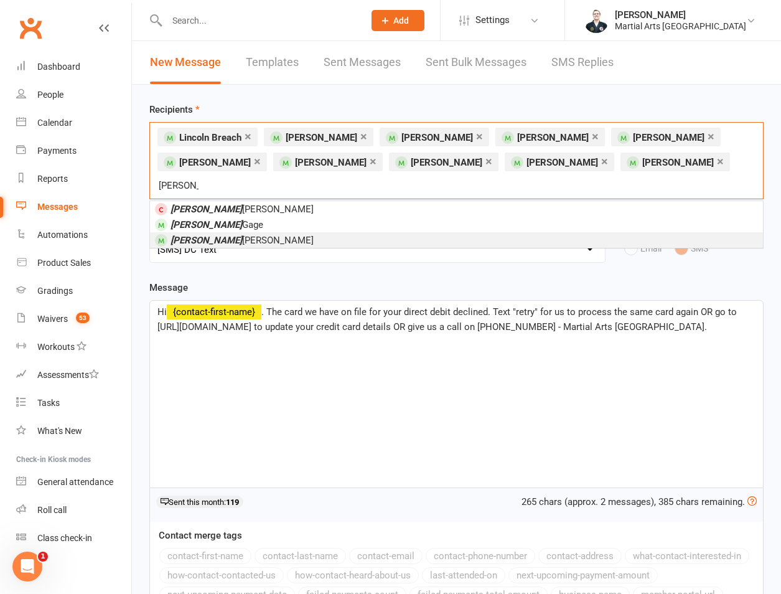
type input "[PERSON_NAME]"
click at [212, 235] on span "[PERSON_NAME]" at bounding box center [242, 240] width 143 height 11
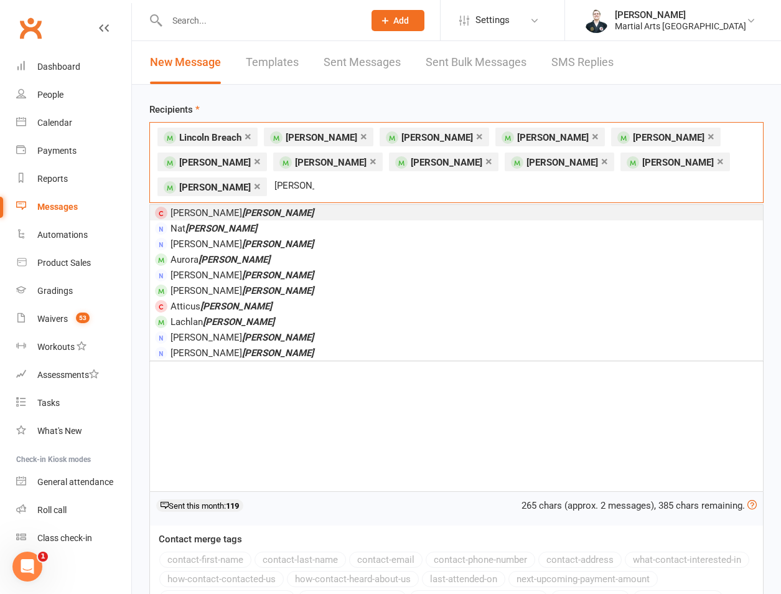
click at [273, 191] on input "[PERSON_NAME]" at bounding box center [294, 185] width 42 height 16
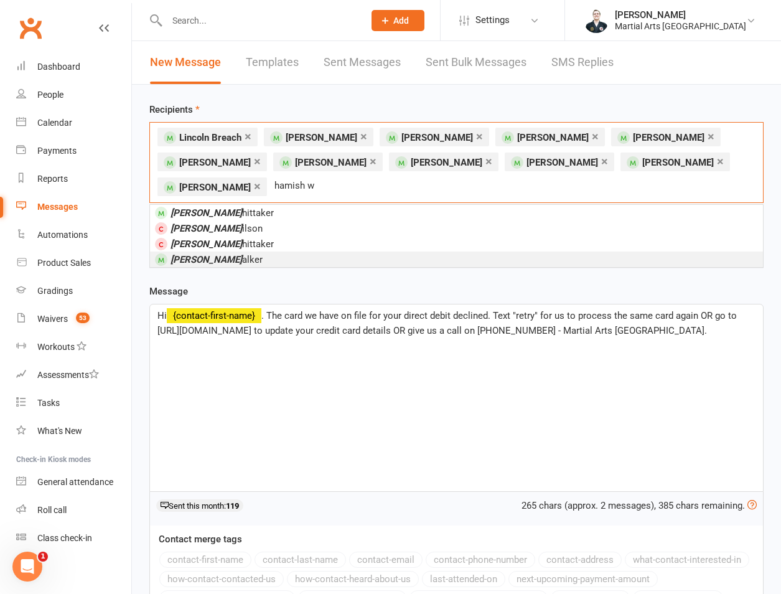
type input "hamish w"
click at [235, 256] on li "[PERSON_NAME]" at bounding box center [456, 260] width 613 height 16
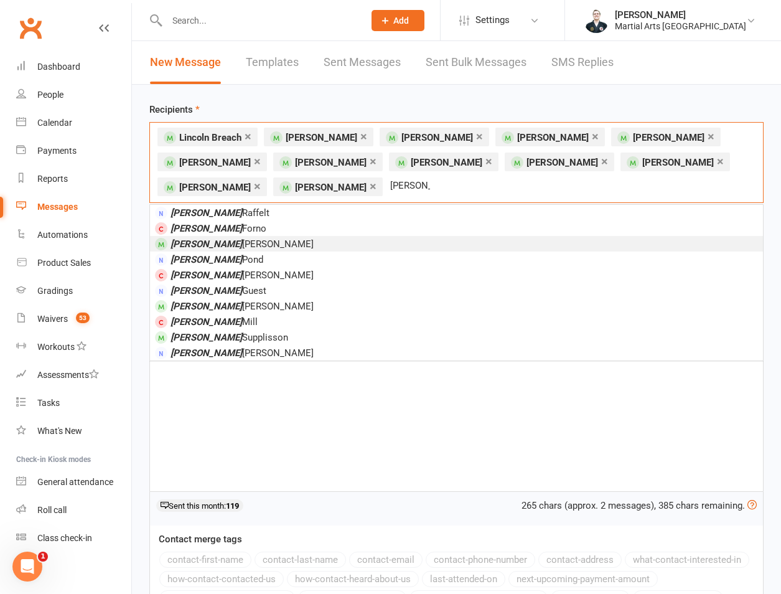
type input "[PERSON_NAME]"
click at [242, 248] on li "[PERSON_NAME]" at bounding box center [456, 244] width 613 height 16
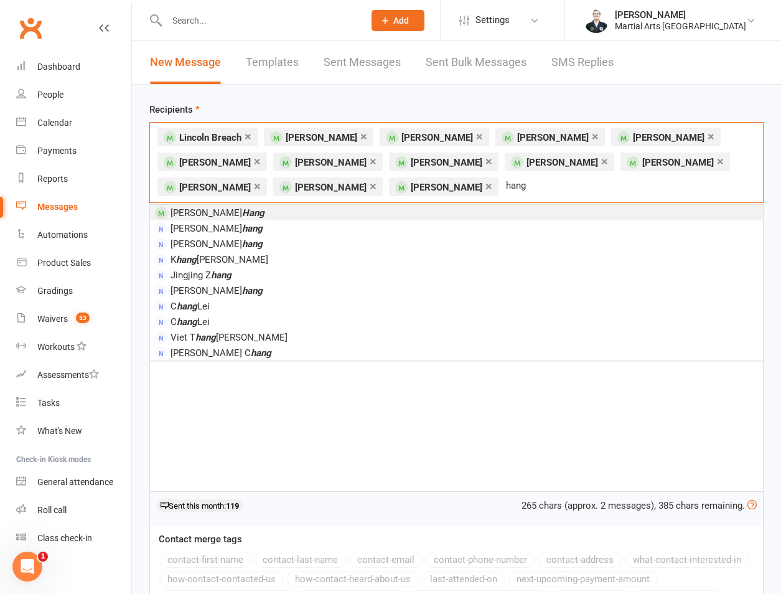
type input "hang"
click at [242, 213] on em "Hang" at bounding box center [253, 212] width 22 height 11
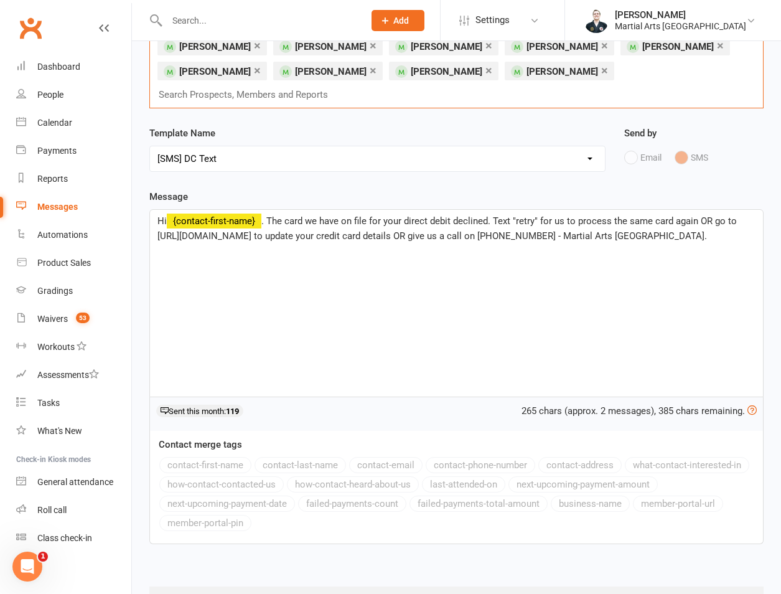
scroll to position [156, 0]
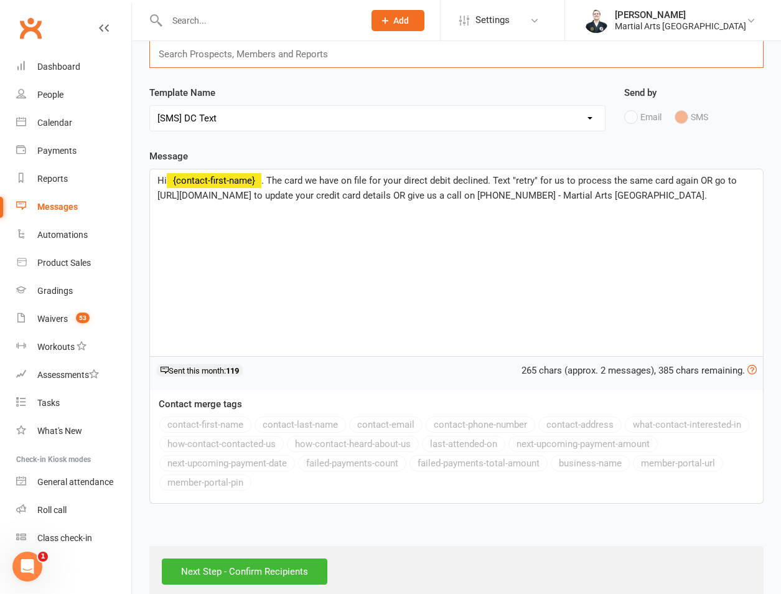
click at [248, 566] on div "Next Step - Confirm Recipients" at bounding box center [456, 571] width 615 height 51
click at [253, 559] on input "Next Step - Confirm Recipients" at bounding box center [245, 572] width 166 height 26
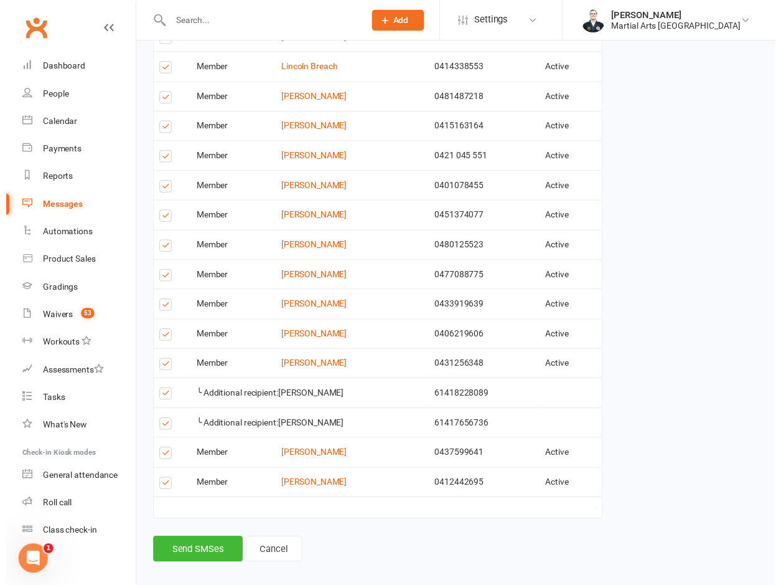
scroll to position [342, 0]
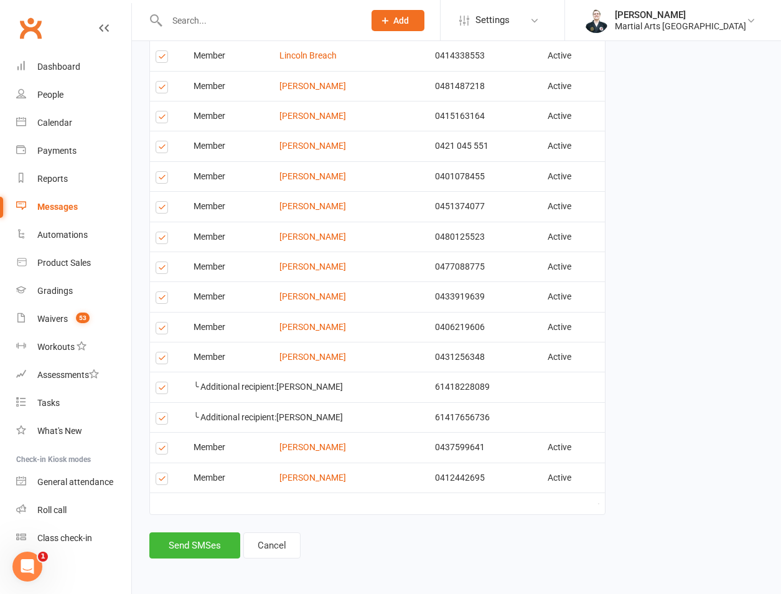
click at [164, 390] on label at bounding box center [164, 390] width 17 height 0
click at [164, 382] on input "checkbox" at bounding box center [160, 382] width 8 height 0
click at [164, 360] on label at bounding box center [164, 360] width 17 height 0
click at [164, 352] on input "checkbox" at bounding box center [160, 352] width 8 height 0
click at [181, 553] on button "Send SMSes" at bounding box center [194, 545] width 91 height 26
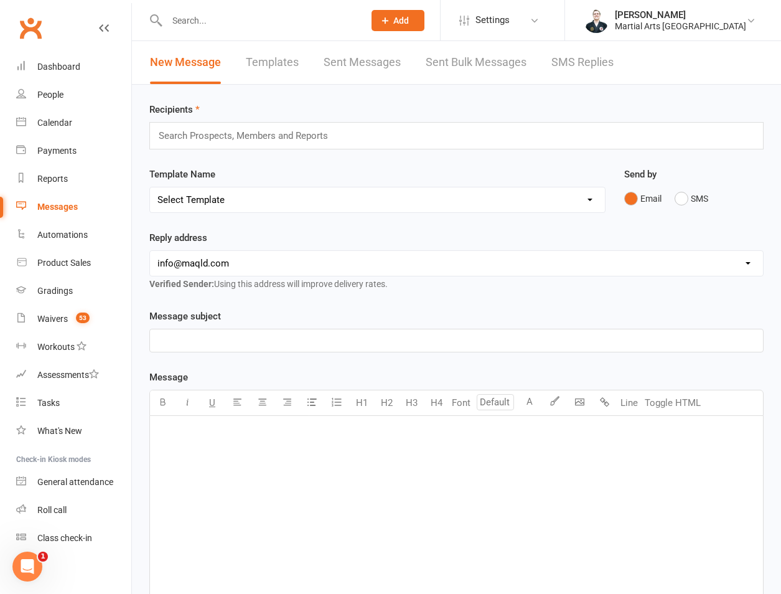
drag, startPoint x: 166, startPoint y: 24, endPoint x: 173, endPoint y: 26, distance: 7.7
click at [169, 26] on input "text" at bounding box center [259, 20] width 192 height 17
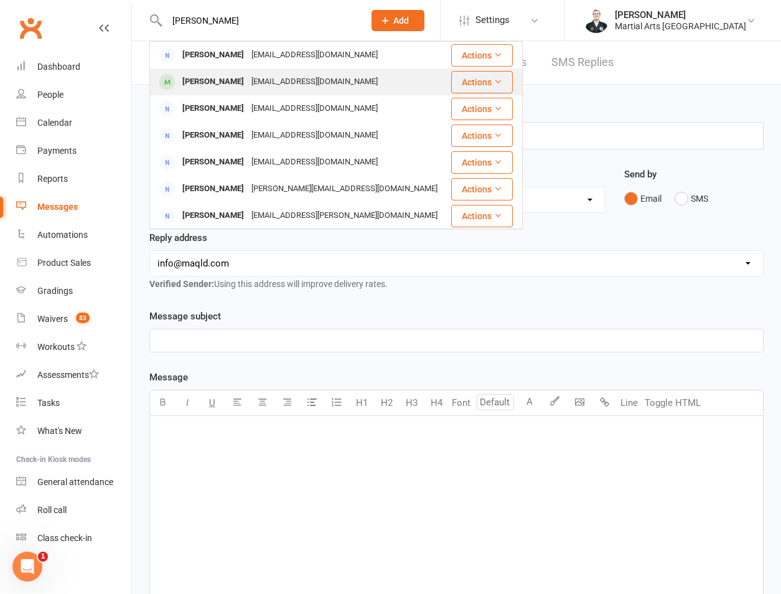
type input "[PERSON_NAME]"
click at [212, 82] on div "[PERSON_NAME]" at bounding box center [213, 82] width 69 height 18
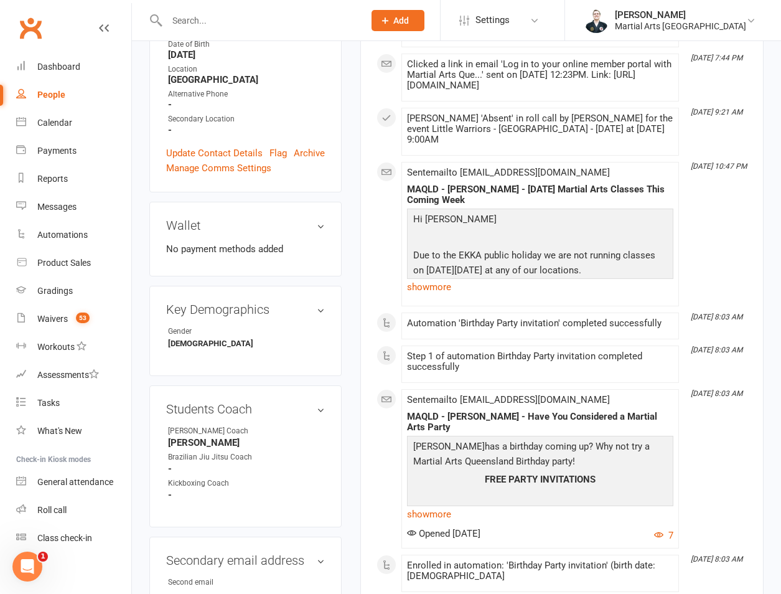
scroll to position [1163, 0]
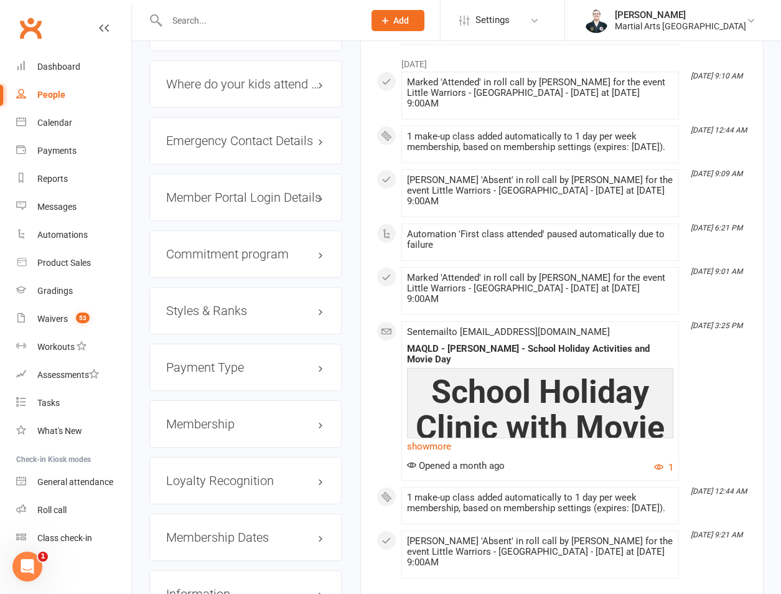
click at [210, 400] on div "Membership" at bounding box center [245, 423] width 192 height 47
click at [207, 417] on h3 "Membership" at bounding box center [245, 424] width 159 height 14
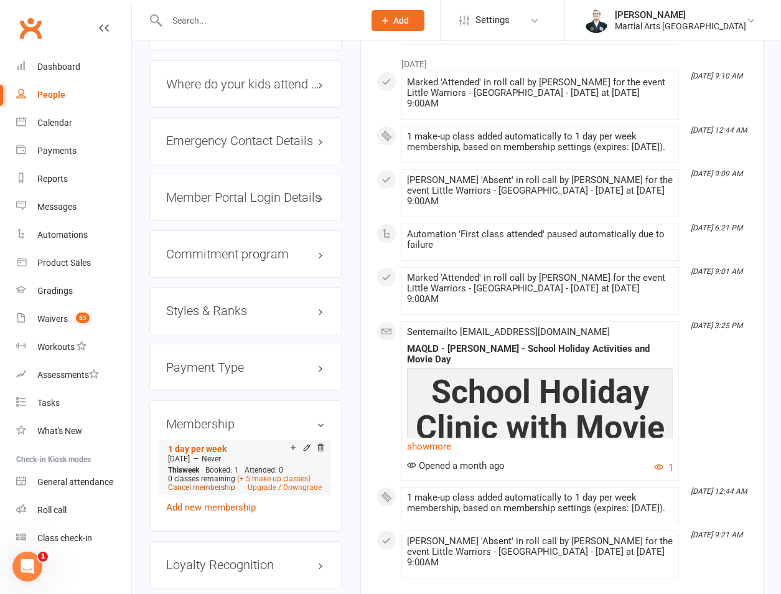
click at [177, 483] on link "Cancel membership" at bounding box center [201, 487] width 67 height 9
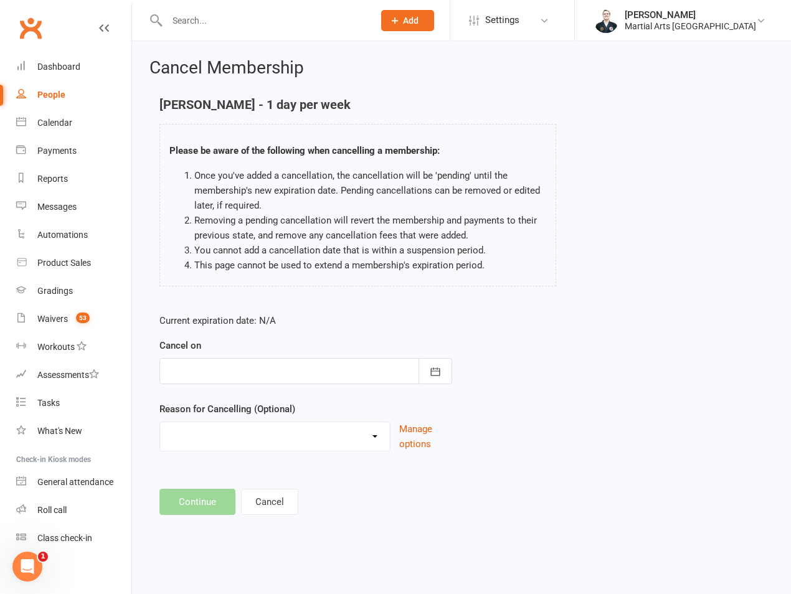
click at [203, 372] on div at bounding box center [305, 371] width 293 height 26
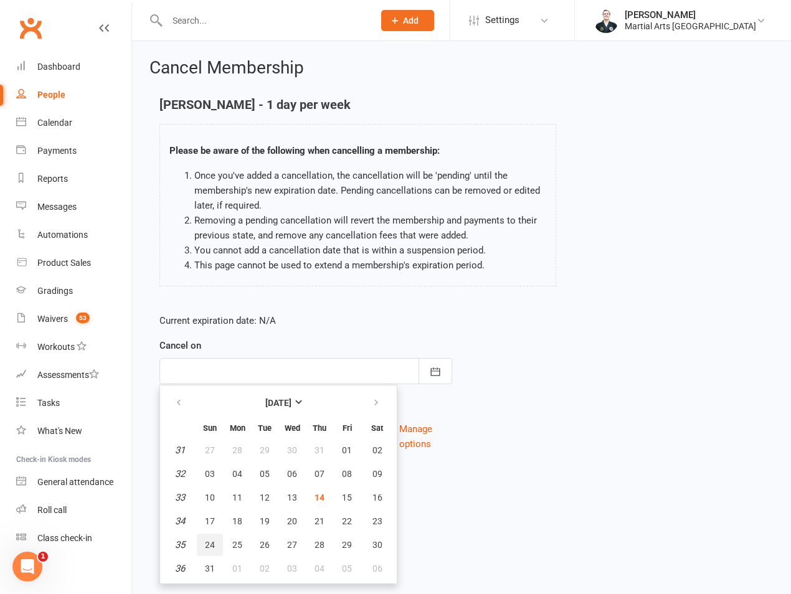
click at [207, 549] on span "24" at bounding box center [210, 545] width 10 height 10
type input "[DATE]"
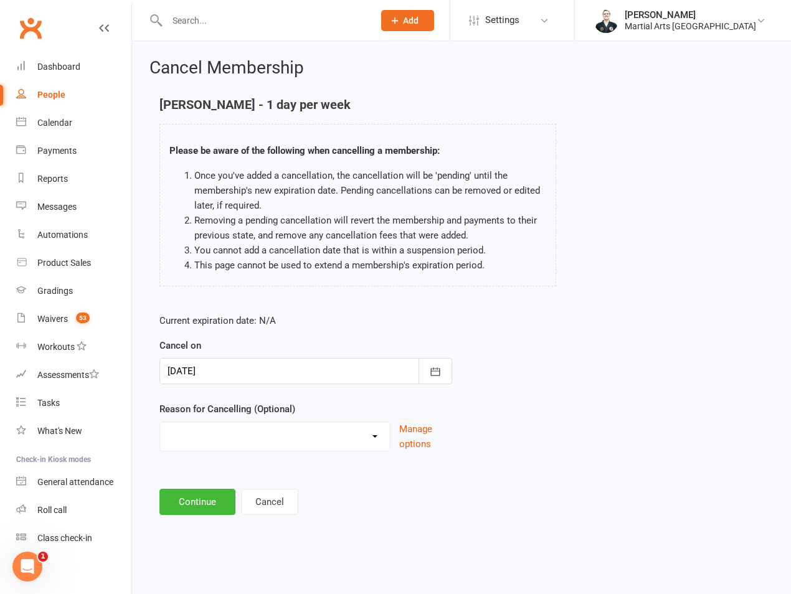
click at [263, 446] on select "Holiday Injury Lost Interest Moving None Given Other Commitments Taking a break…" at bounding box center [275, 434] width 230 height 25
click at [160, 422] on select "Holiday Injury Lost Interest Moving None Given Other Commitments Taking a break…" at bounding box center [275, 434] width 230 height 25
click at [233, 437] on select "Holiday Injury Lost Interest Moving None Given Other Commitments Taking a break…" at bounding box center [275, 434] width 230 height 25
select select "2"
click at [160, 422] on select "Holiday Injury Lost Interest Moving None Given Other Commitments Taking a break…" at bounding box center [275, 434] width 230 height 25
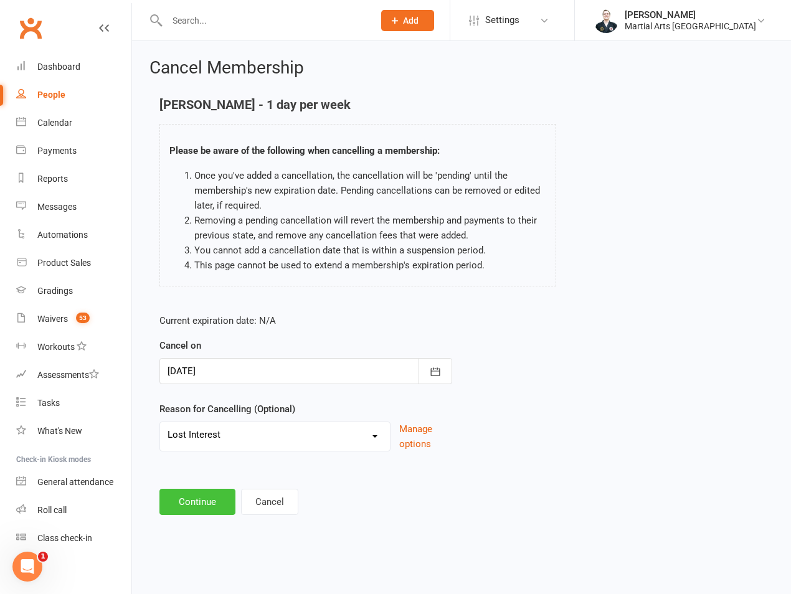
click at [177, 501] on button "Continue" at bounding box center [197, 502] width 76 height 26
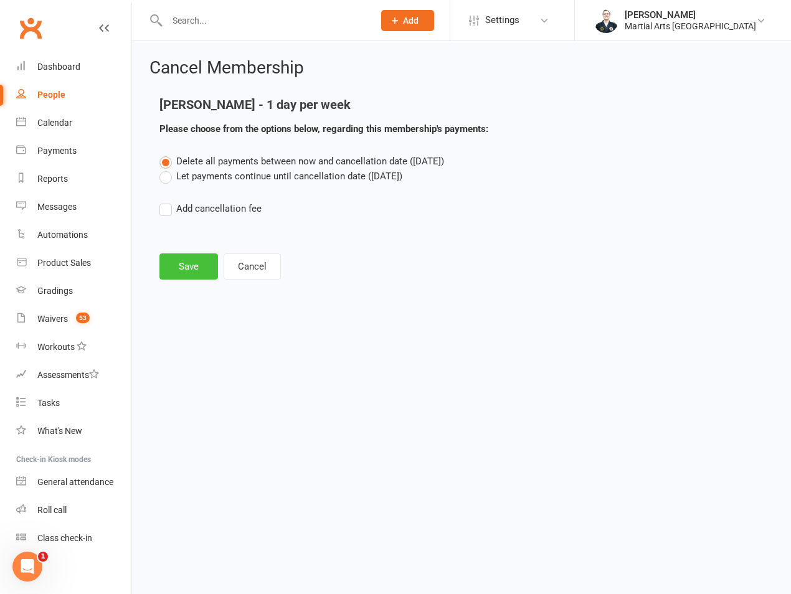
click at [196, 273] on button "Save" at bounding box center [188, 266] width 59 height 26
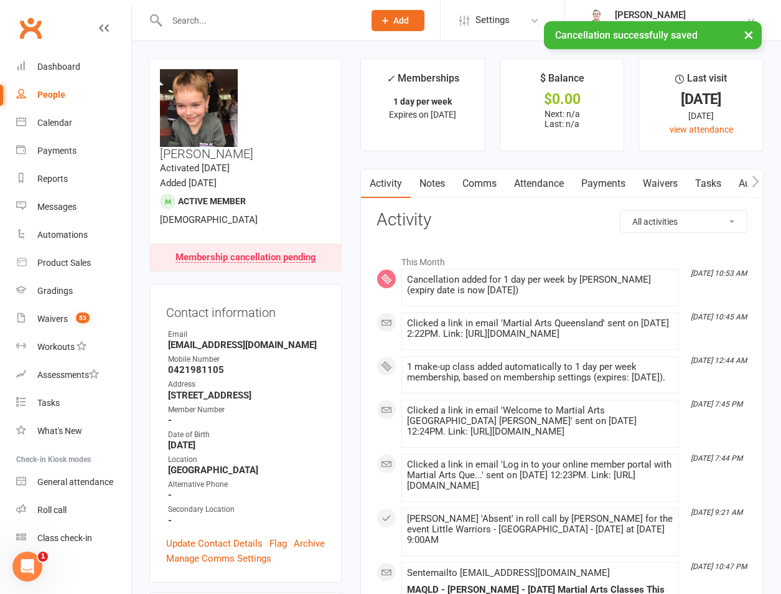
scroll to position [1163, 0]
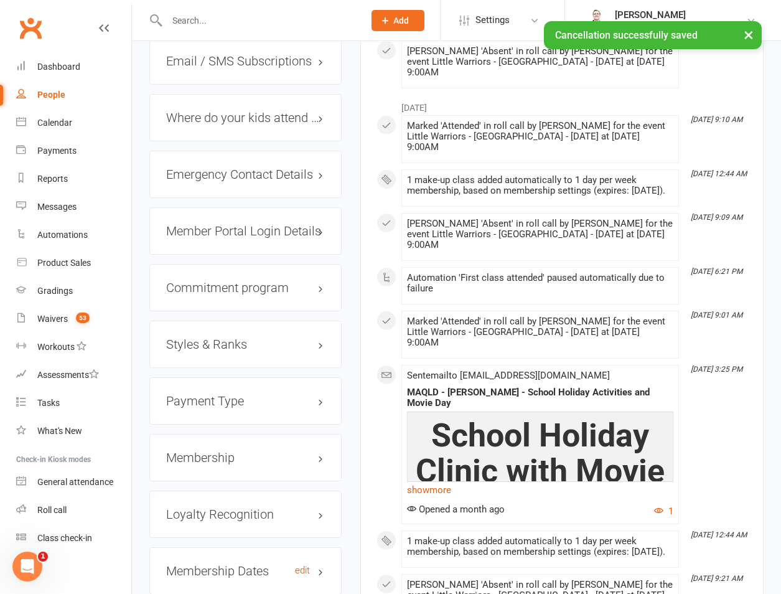
click at [302, 565] on link "edit" at bounding box center [302, 570] width 15 height 11
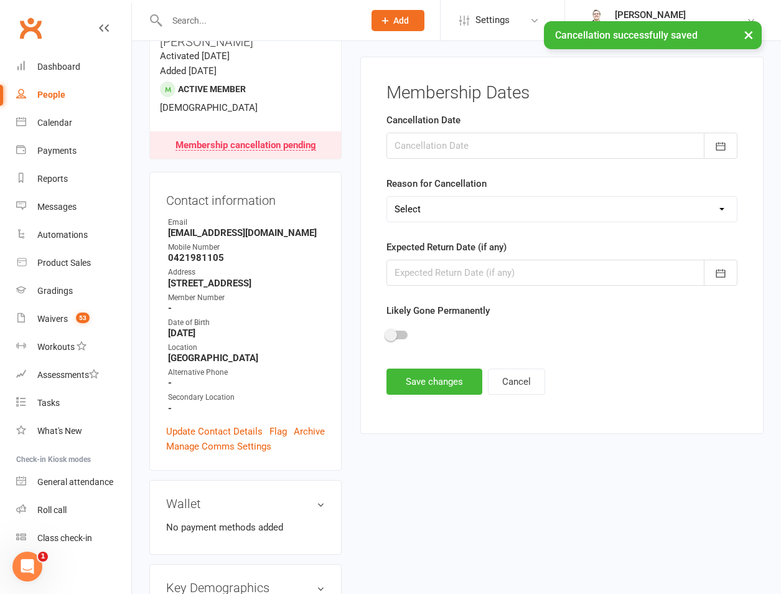
scroll to position [106, 0]
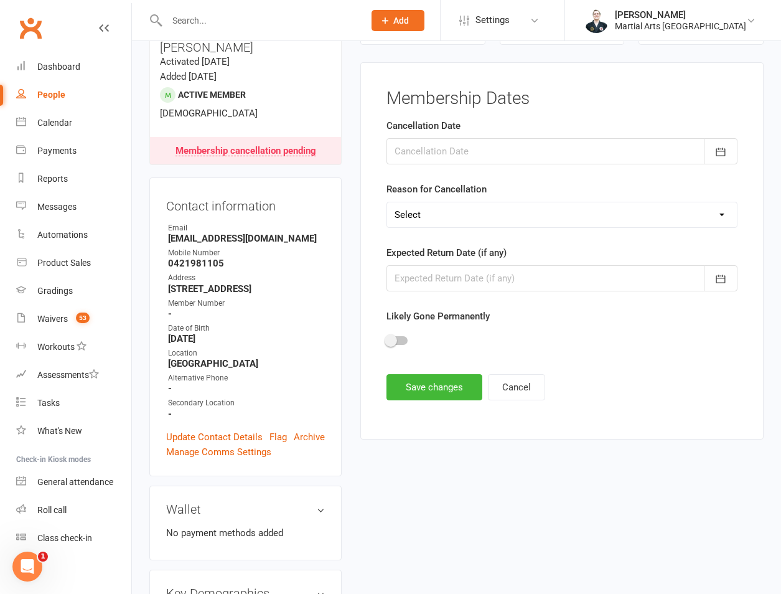
click at [444, 146] on div at bounding box center [562, 151] width 351 height 26
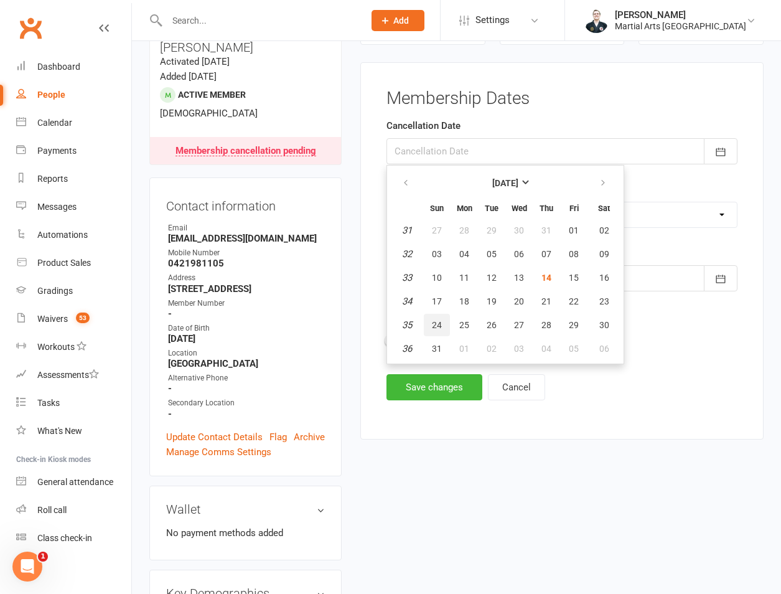
click at [435, 316] on button "24" at bounding box center [437, 325] width 26 height 22
type input "[DATE]"
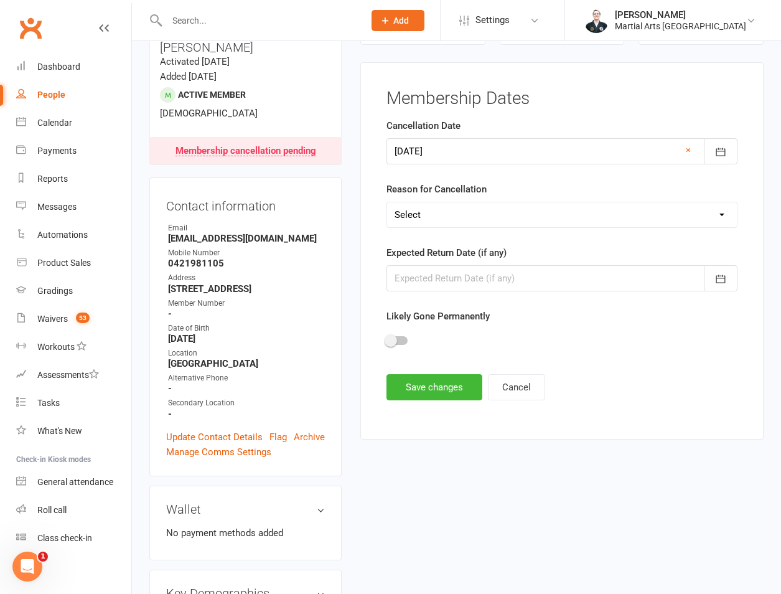
click at [466, 217] on select "Select Other Sport Too Busy/Work/School Commitments Transport/Parking Financial…" at bounding box center [562, 214] width 350 height 25
select select "Lost Interest"
click at [387, 202] on select "Select Other Sport Too Busy/Work/School Commitments Transport/Parking Financial…" at bounding box center [562, 214] width 350 height 25
click at [427, 392] on button "Save changes" at bounding box center [435, 387] width 96 height 26
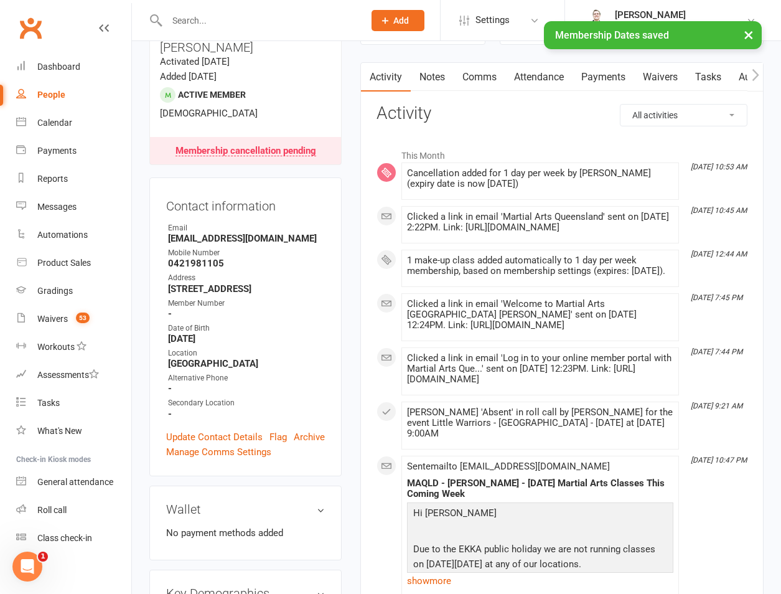
click at [536, 84] on link "Attendance" at bounding box center [539, 77] width 67 height 29
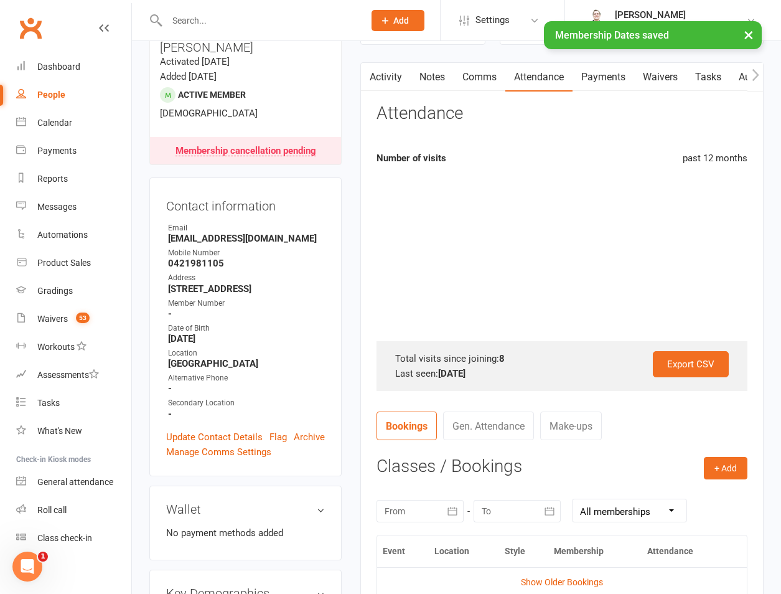
scroll to position [397, 0]
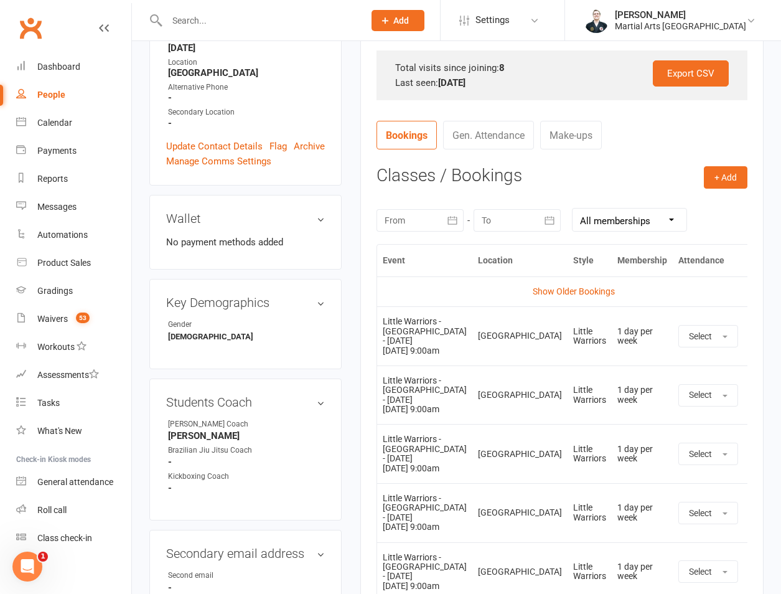
click at [751, 460] on icon at bounding box center [757, 454] width 12 height 12
click at [664, 540] on link "Remove booking" at bounding box center [702, 528] width 123 height 25
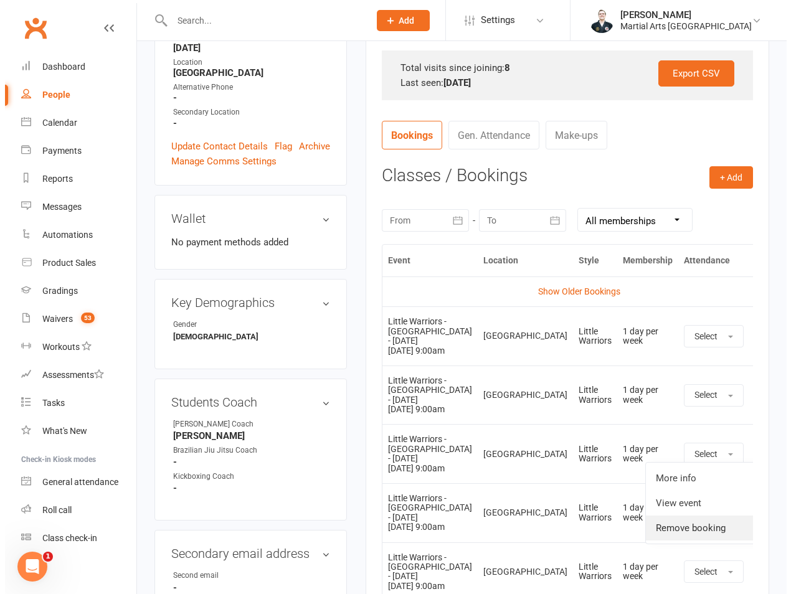
scroll to position [382, 0]
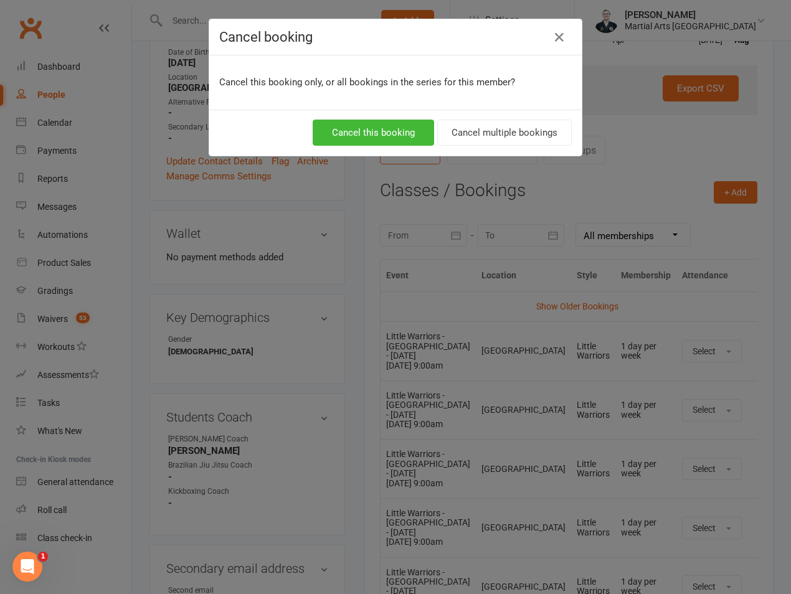
click at [470, 106] on div "Cancel this booking only, or all bookings in the series for this member?" at bounding box center [395, 82] width 372 height 54
click at [476, 123] on button "Cancel multiple bookings" at bounding box center [504, 133] width 134 height 26
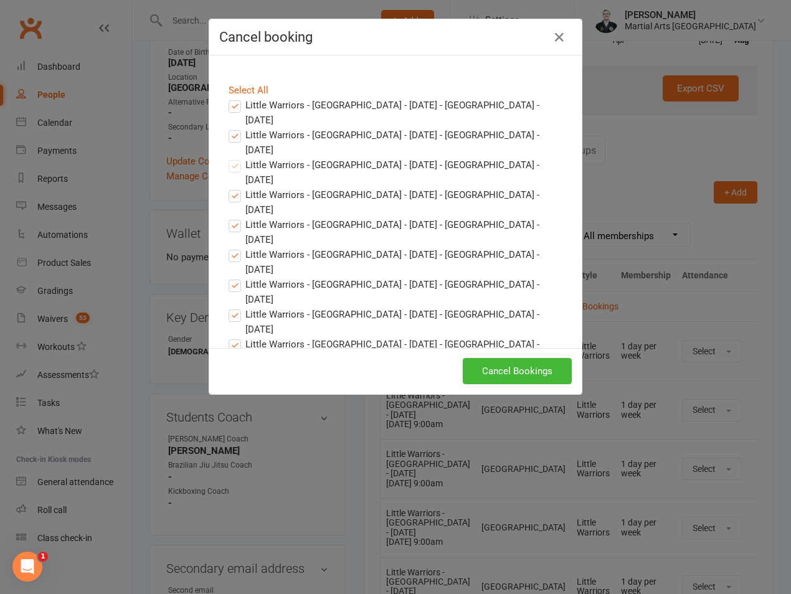
click at [268, 112] on label "Little Warriors - [GEOGRAPHIC_DATA] - [DATE] - [GEOGRAPHIC_DATA] - [DATE]" at bounding box center [396, 113] width 334 height 30
click at [227, 98] on input "Little Warriors - [GEOGRAPHIC_DATA] - [DATE] - [GEOGRAPHIC_DATA] - [DATE]" at bounding box center [223, 98] width 8 height 0
click at [261, 140] on label "Little Warriors - [GEOGRAPHIC_DATA] - [DATE] - [GEOGRAPHIC_DATA] - [DATE]" at bounding box center [396, 143] width 334 height 30
click at [227, 128] on input "Little Warriors - [GEOGRAPHIC_DATA] - [DATE] - [GEOGRAPHIC_DATA] - [DATE]" at bounding box center [223, 128] width 8 height 0
click at [485, 370] on button "Cancel Bookings" at bounding box center [517, 371] width 109 height 26
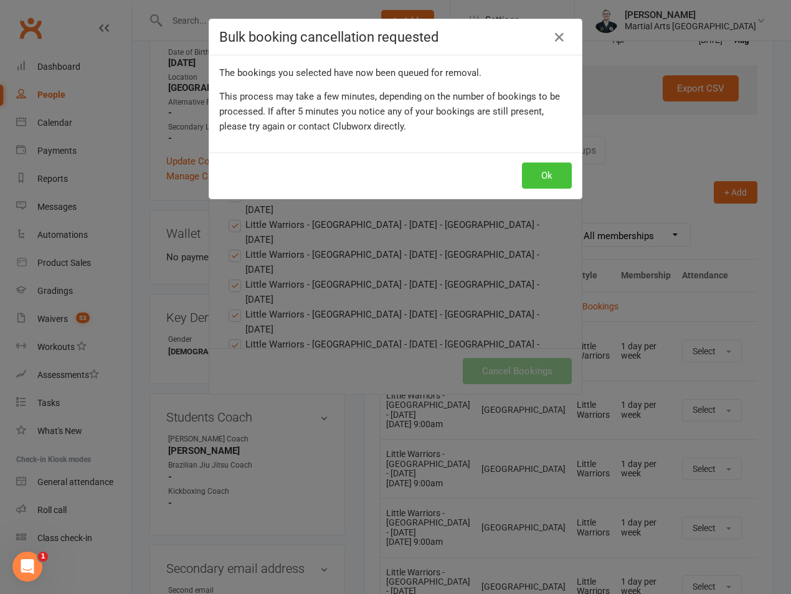
click at [524, 172] on button "Ok" at bounding box center [547, 176] width 50 height 26
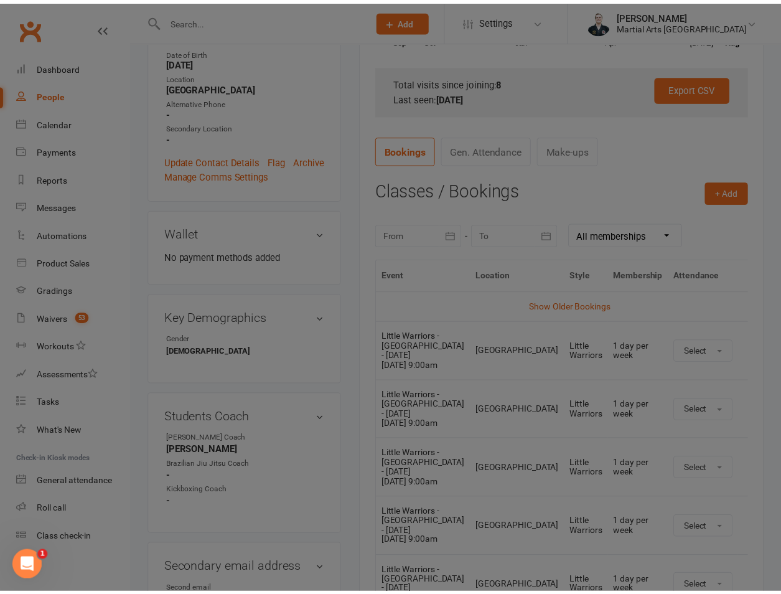
scroll to position [397, 0]
